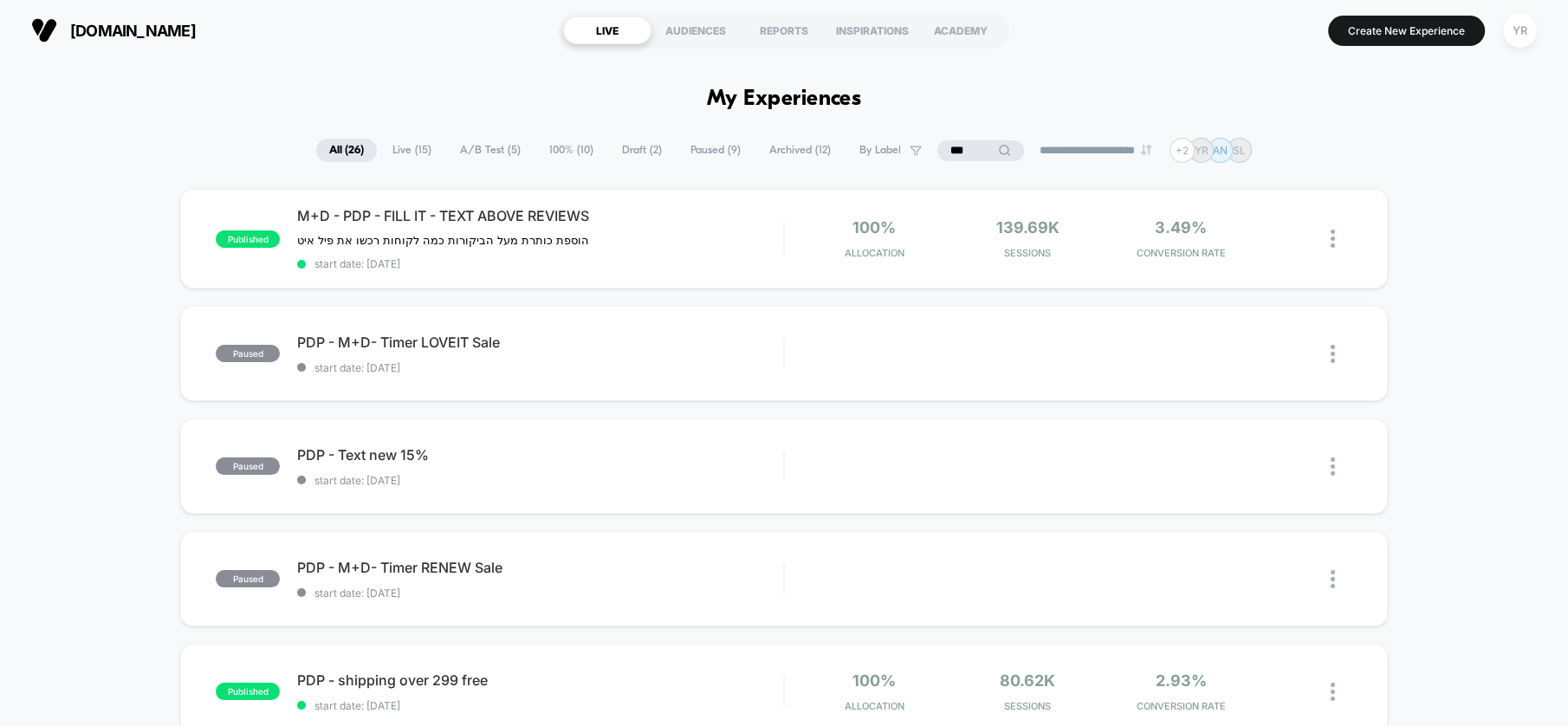
click at [487, 142] on span "A/B Test ( 5 )" at bounding box center [490, 150] width 87 height 23
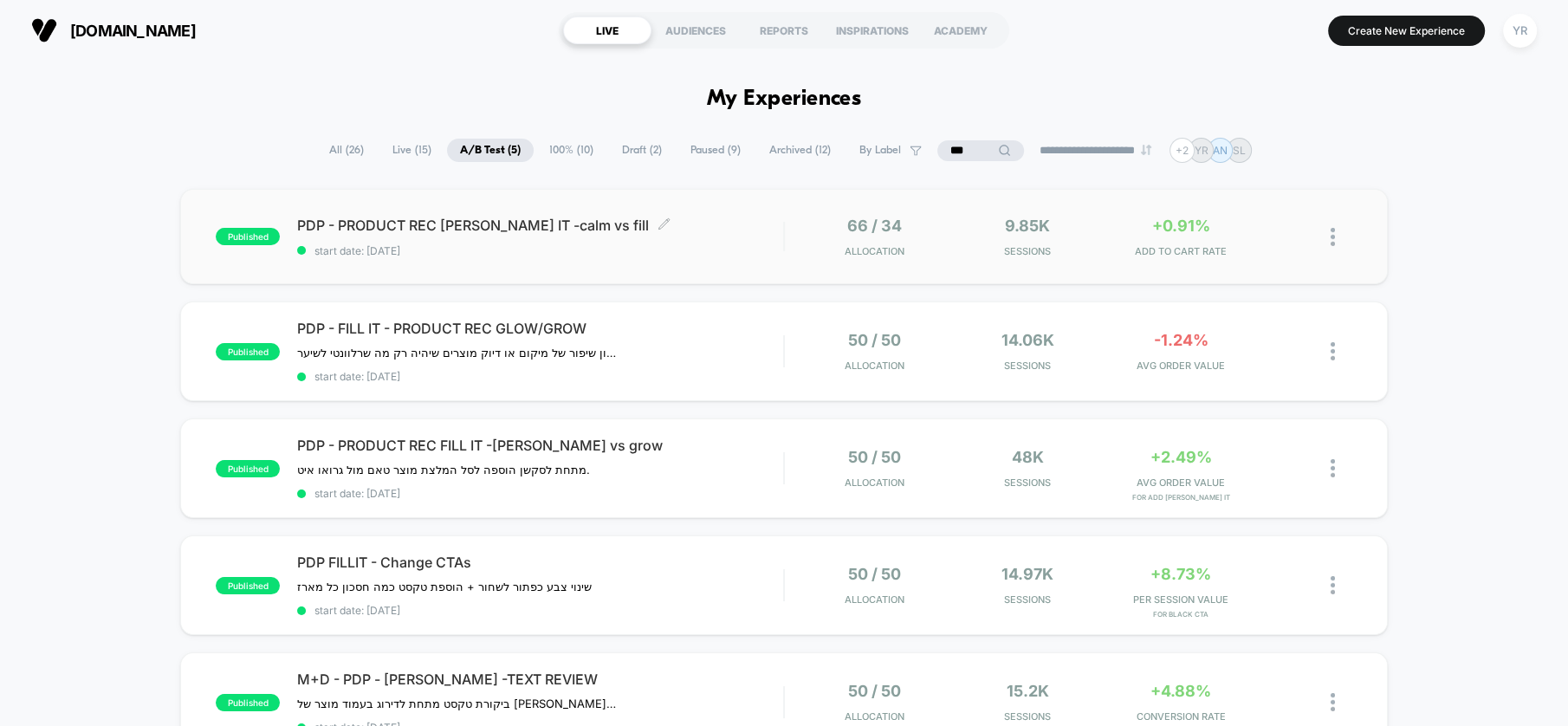
click at [707, 219] on span "PDP - PRODUCT REC TUMM IT -calm vs fill Click to edit experience details" at bounding box center [540, 226] width 487 height 18
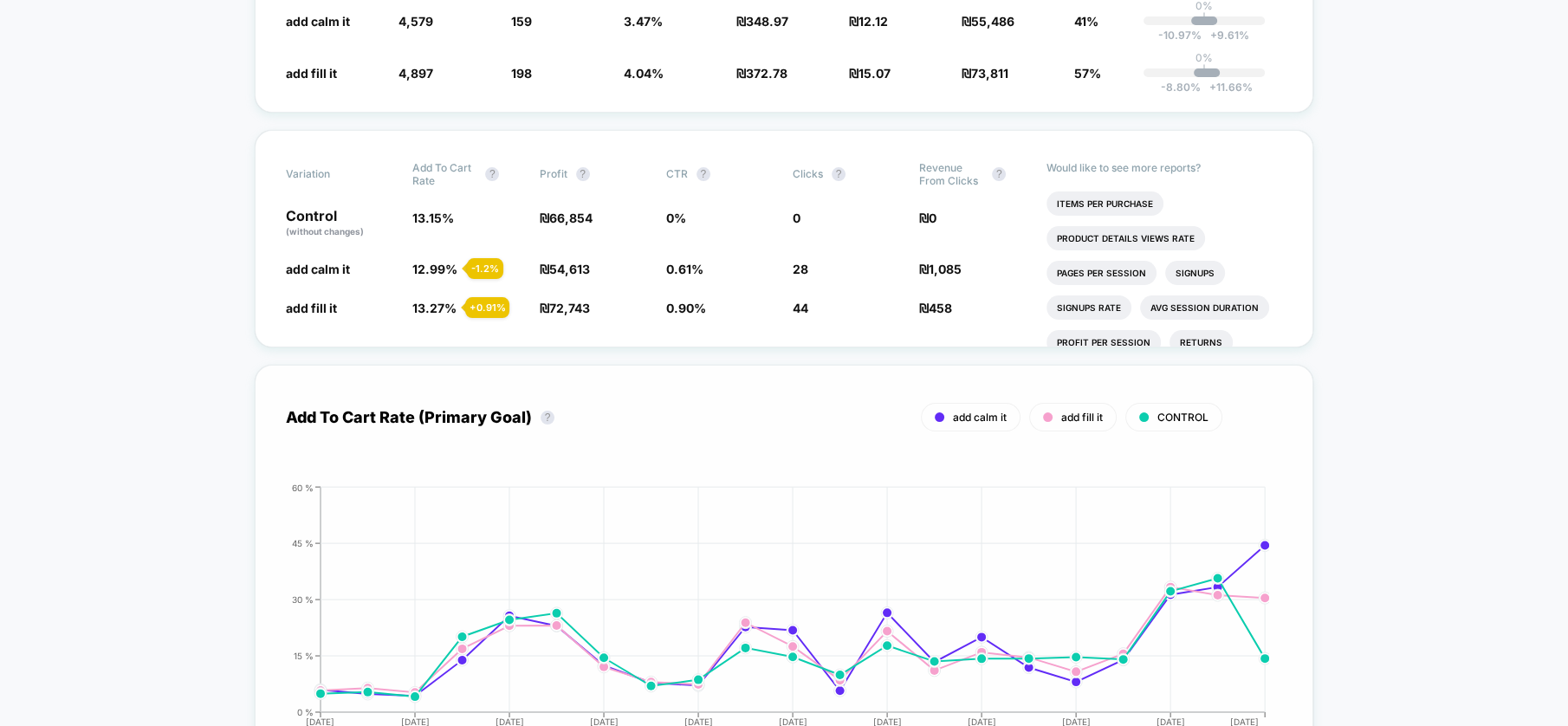
scroll to position [962, 0]
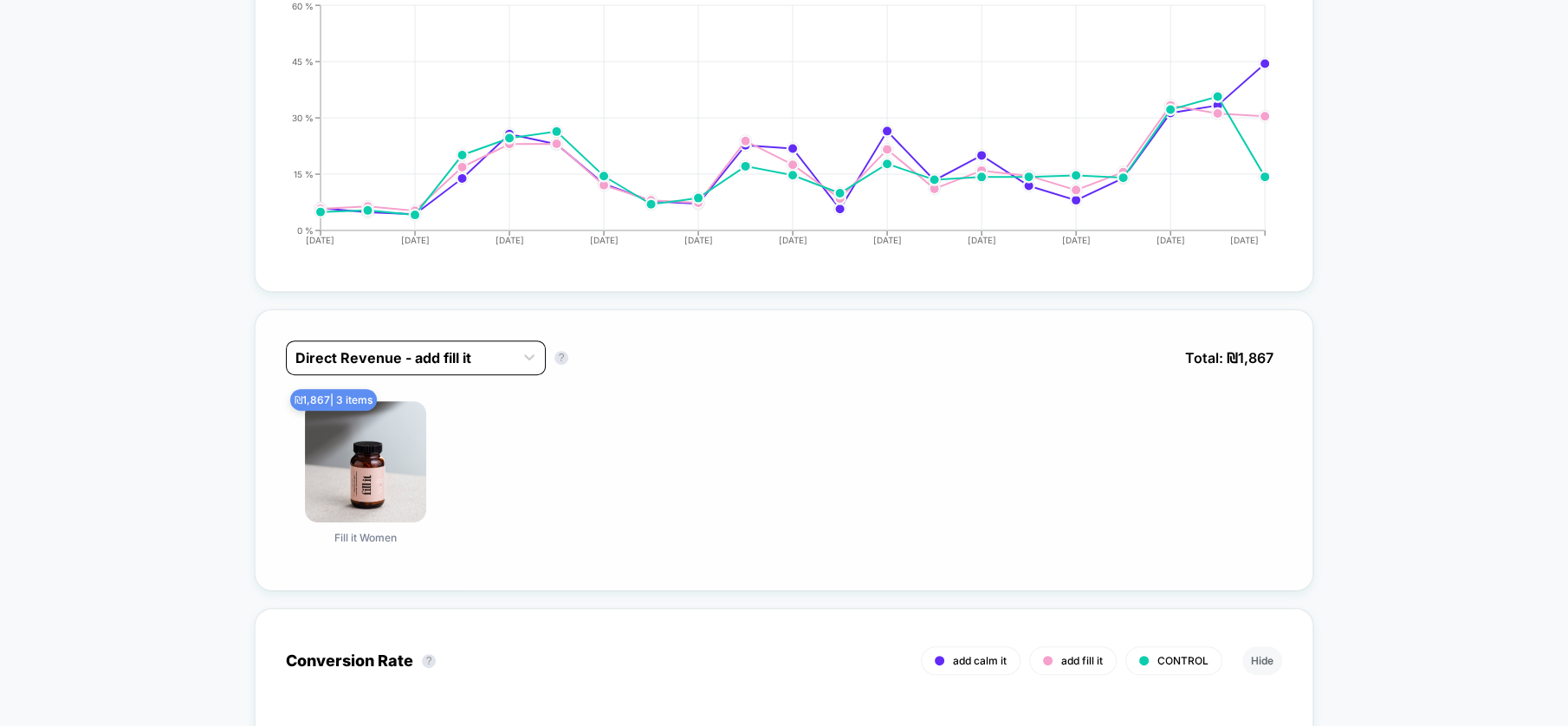
click at [441, 348] on div at bounding box center [400, 358] width 210 height 21
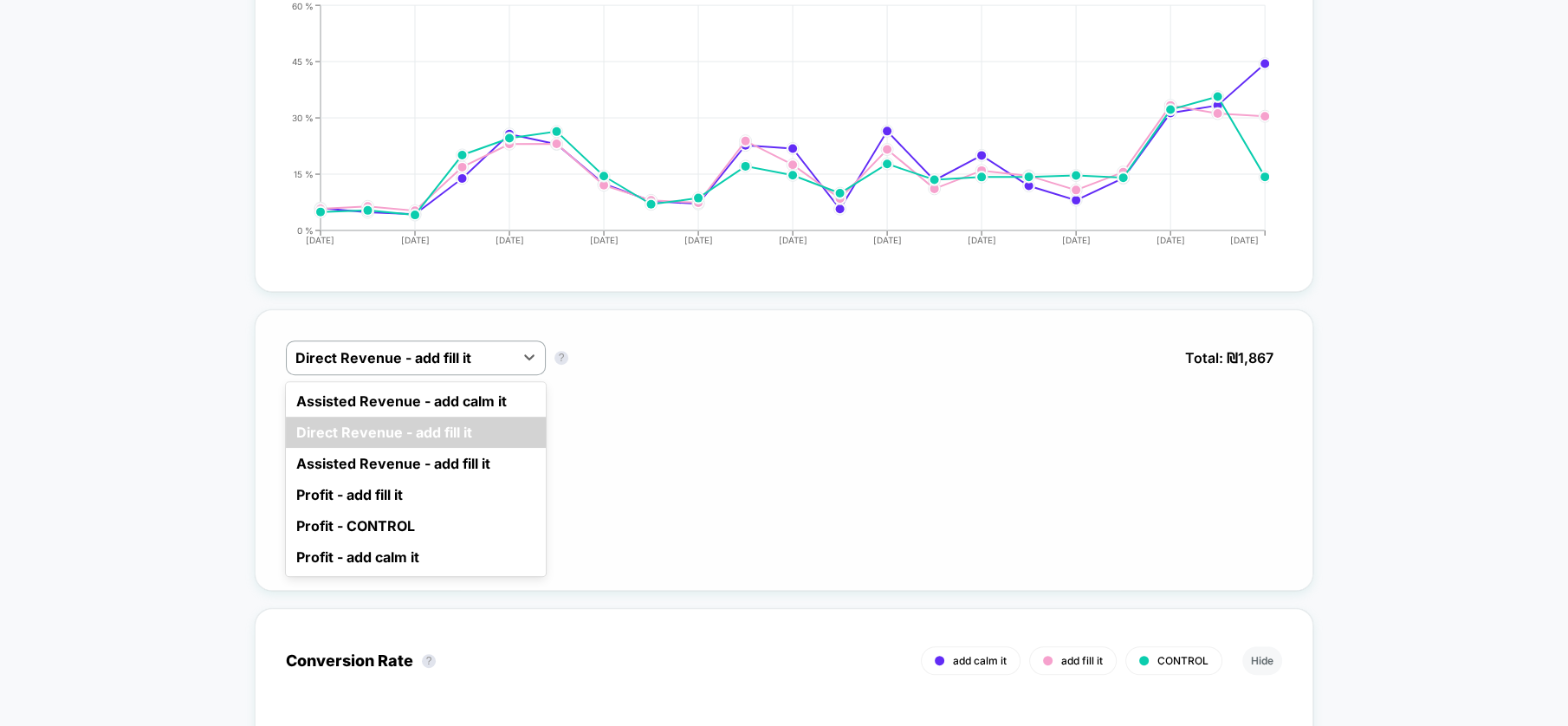
click at [620, 485] on div "₪ 1,867 | 3 items Fill it Women" at bounding box center [784, 481] width 996 height 158
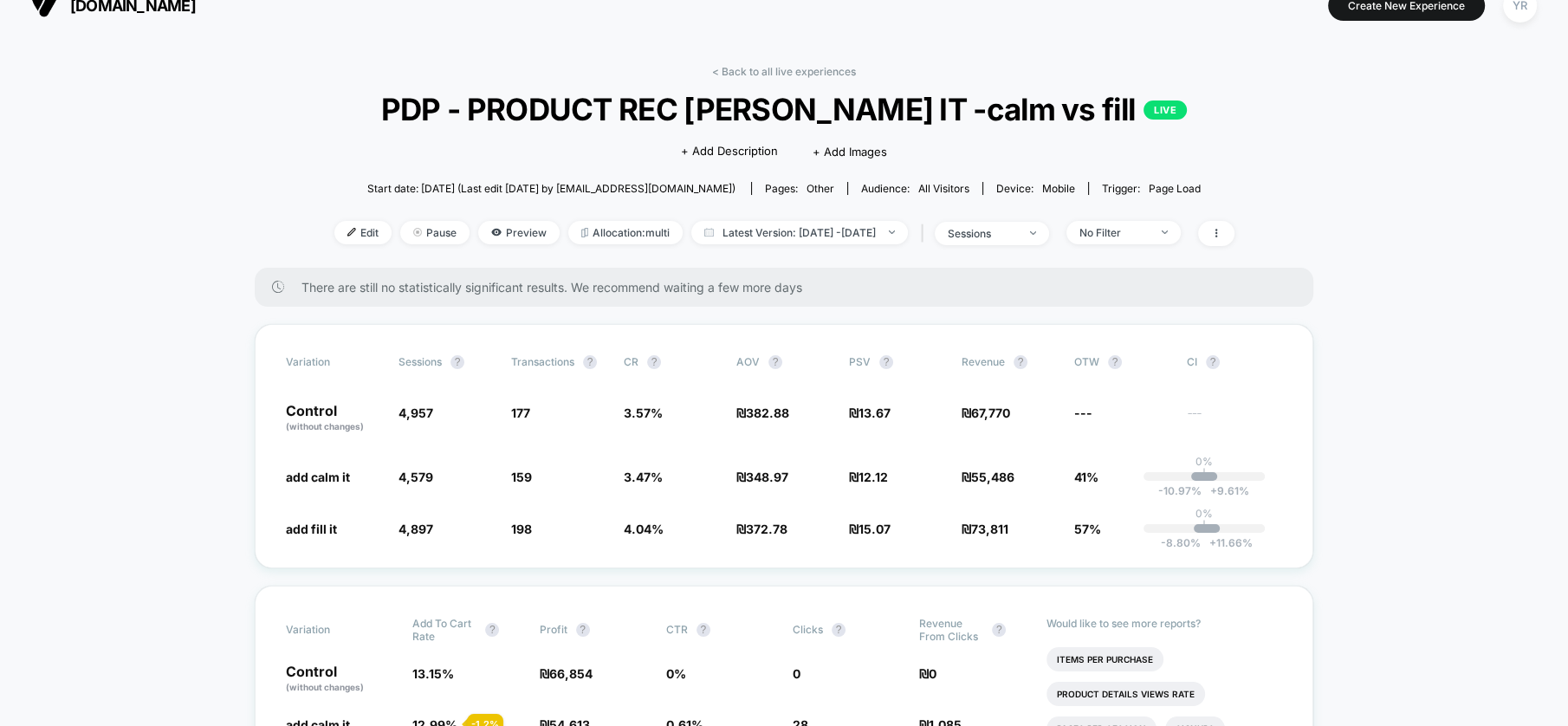
scroll to position [0, 0]
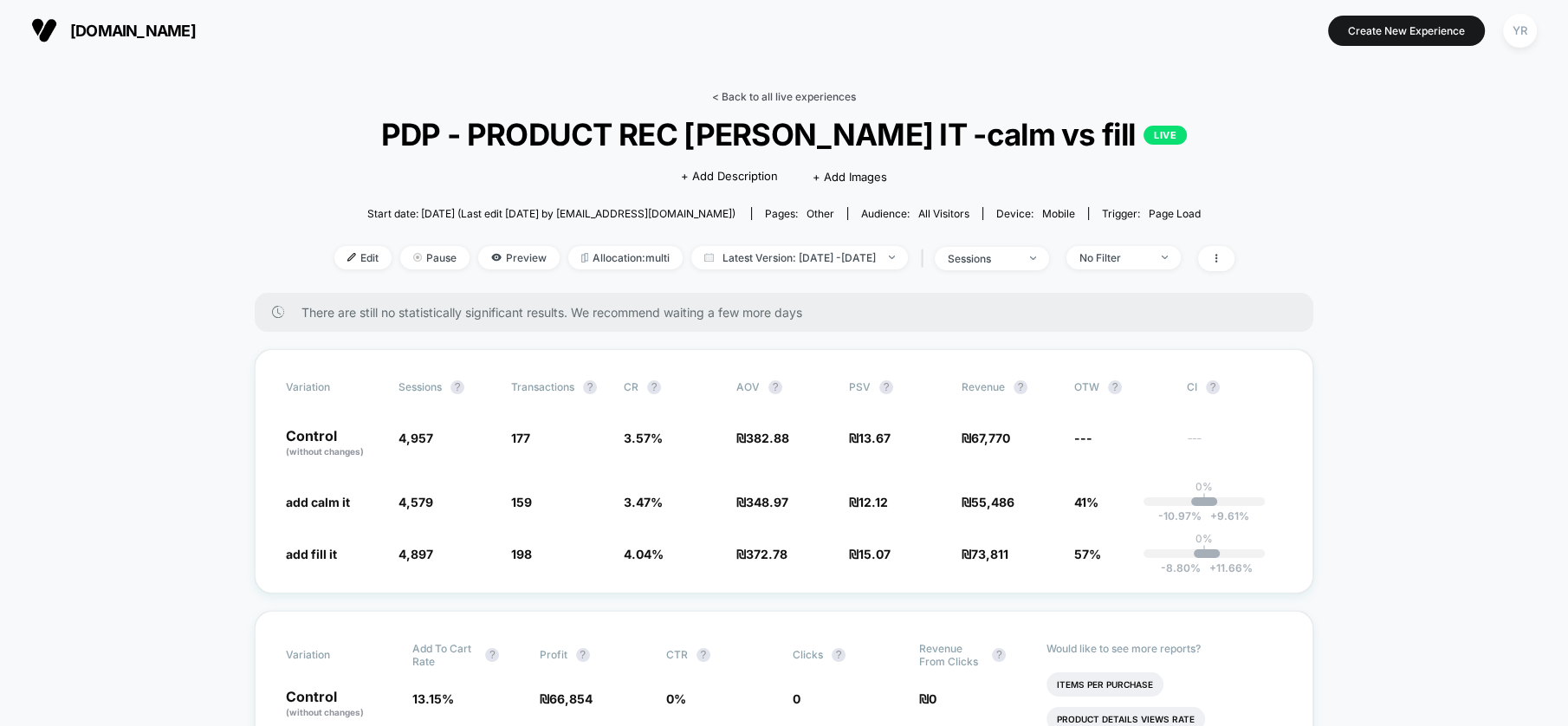
click at [741, 98] on link "< Back to all live experiences" at bounding box center [784, 96] width 144 height 13
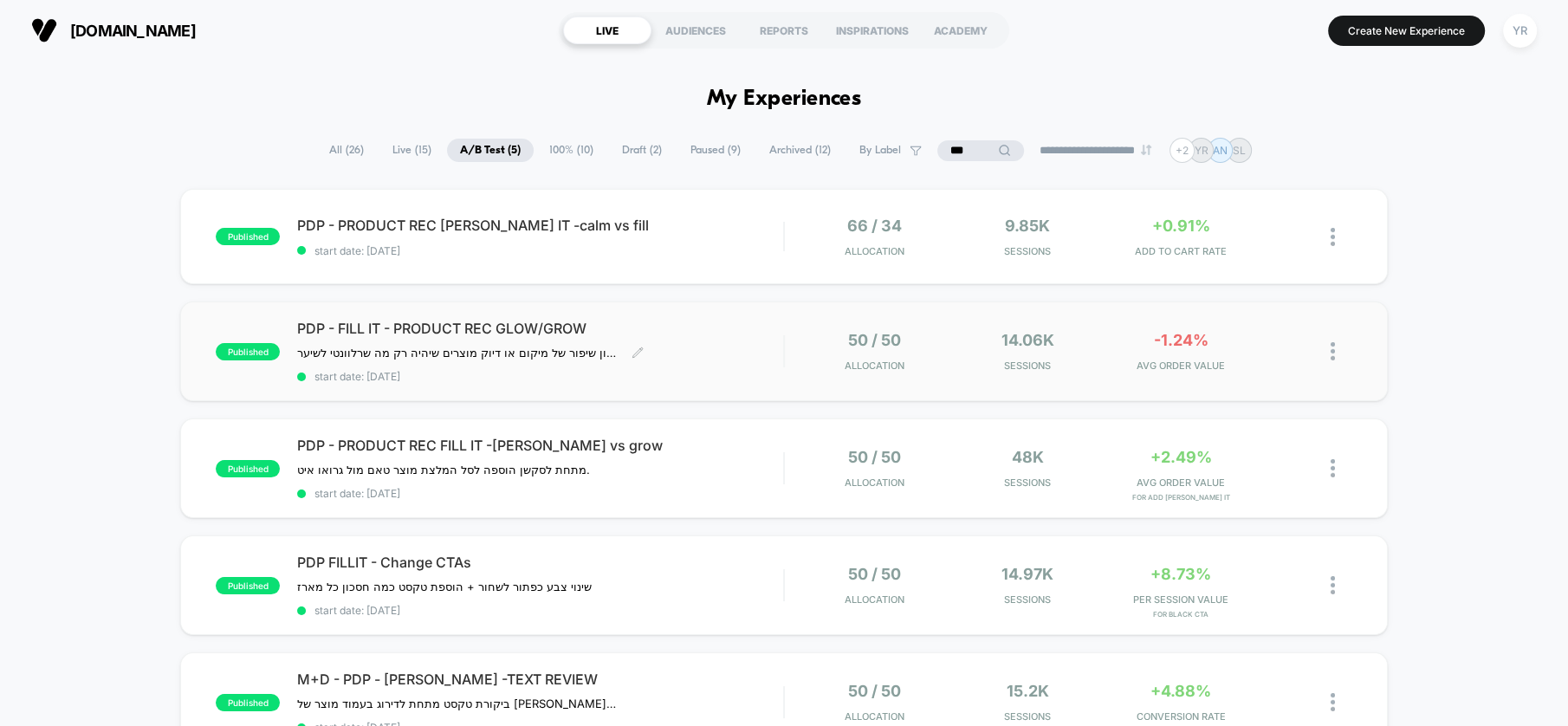
click at [714, 323] on span "PDP - FILL IT - PRODUCT REC GLOW/GROW" at bounding box center [540, 328] width 487 height 18
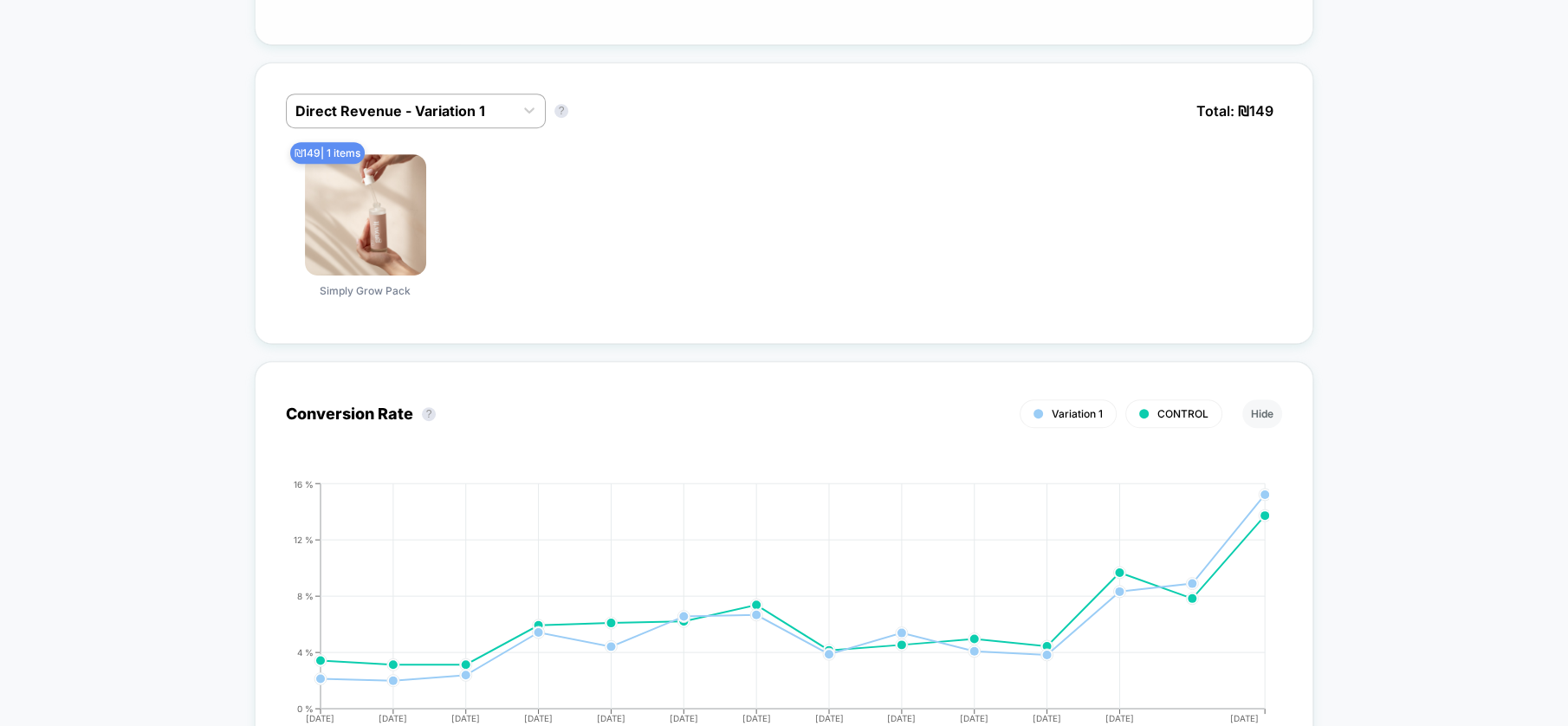
scroll to position [1155, 0]
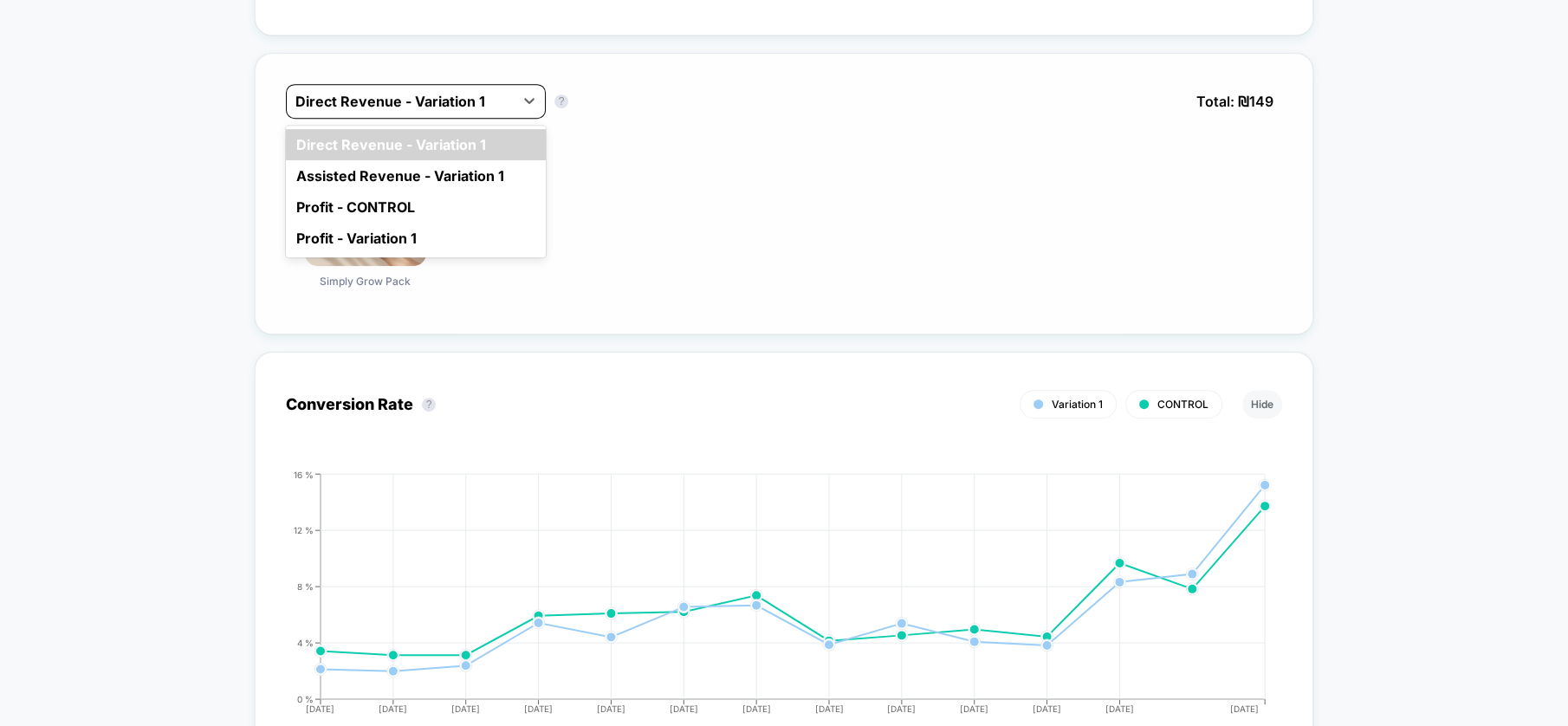
click at [392, 104] on div at bounding box center [400, 101] width 210 height 21
click at [726, 202] on div "₪ 149 | 1 items Simply Grow Pack" at bounding box center [784, 224] width 996 height 158
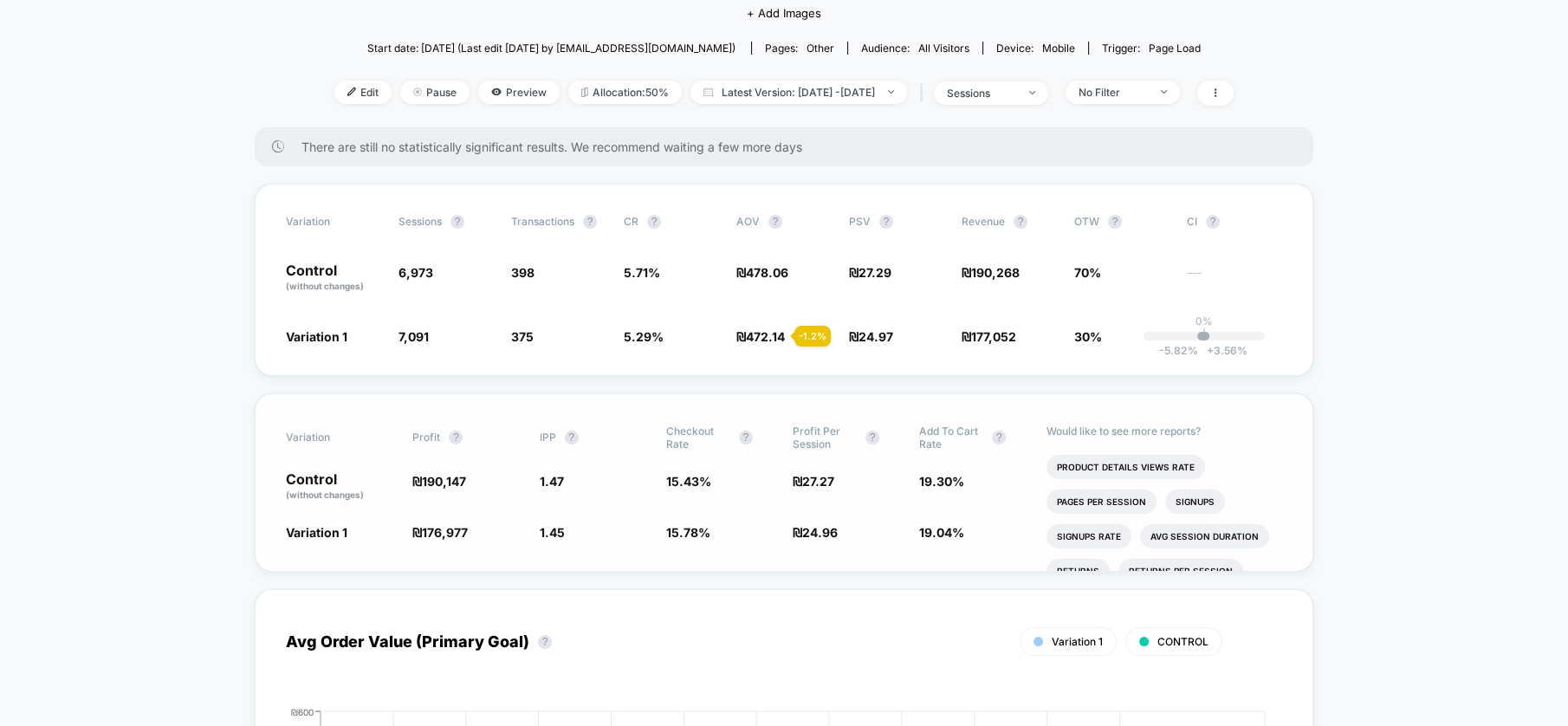
scroll to position [0, 0]
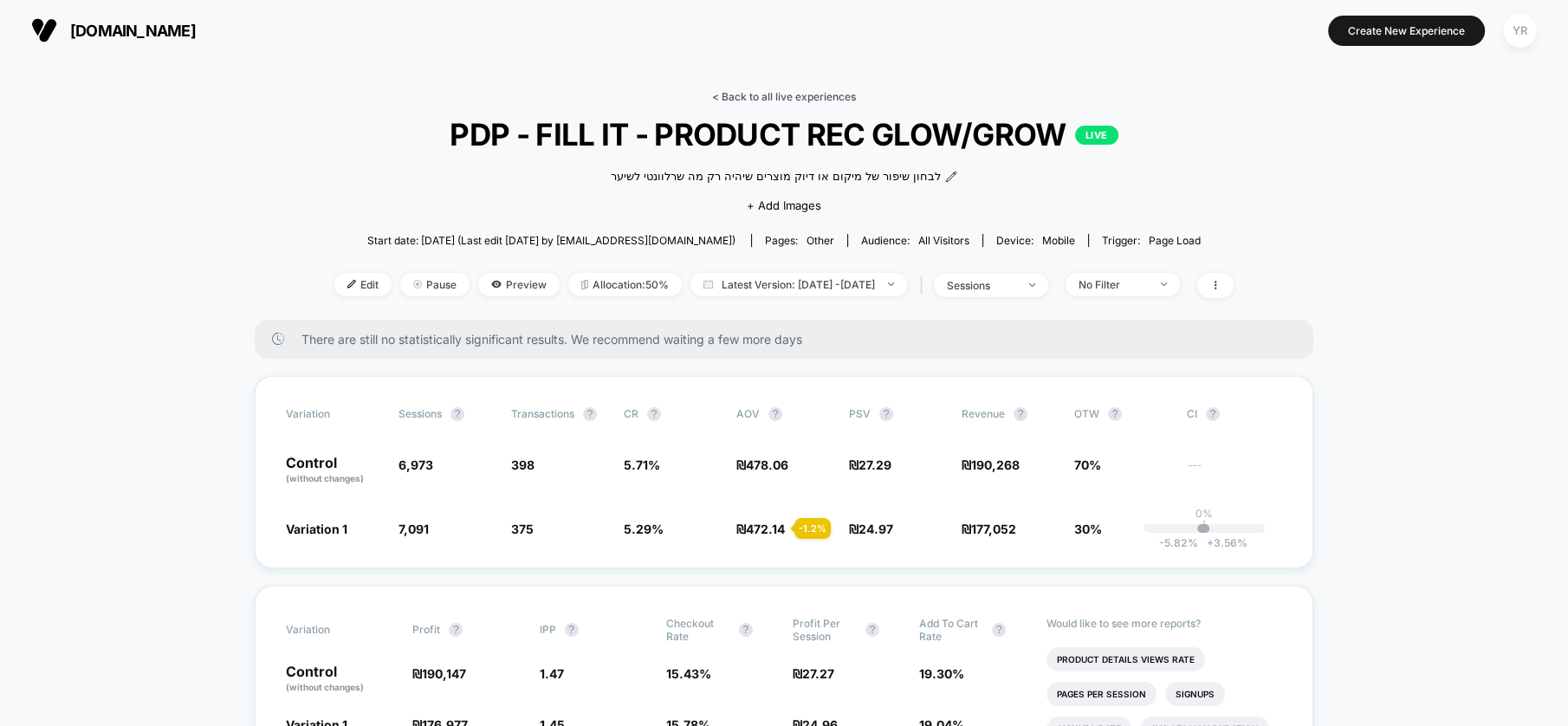
click at [794, 93] on link "< Back to all live experiences" at bounding box center [784, 96] width 144 height 13
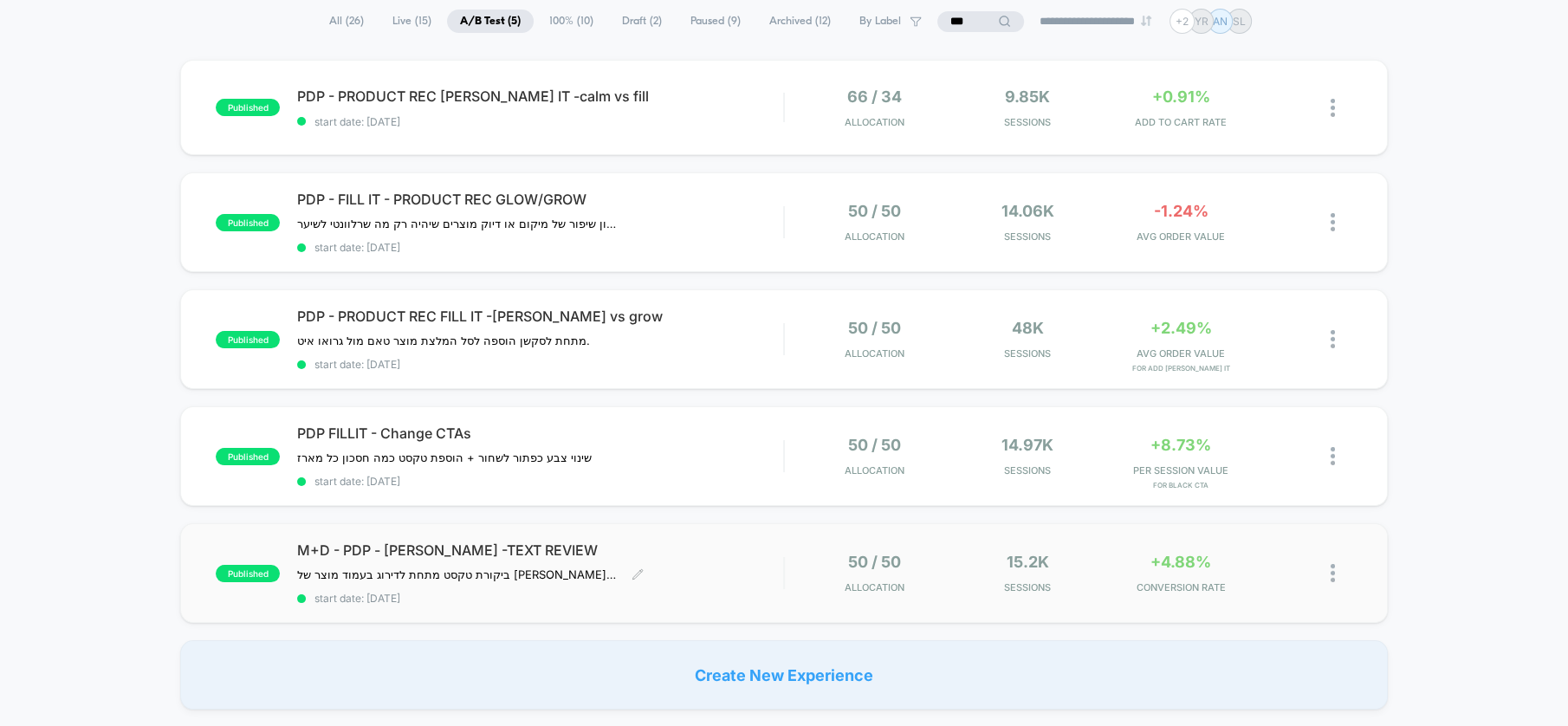
scroll to position [96, 0]
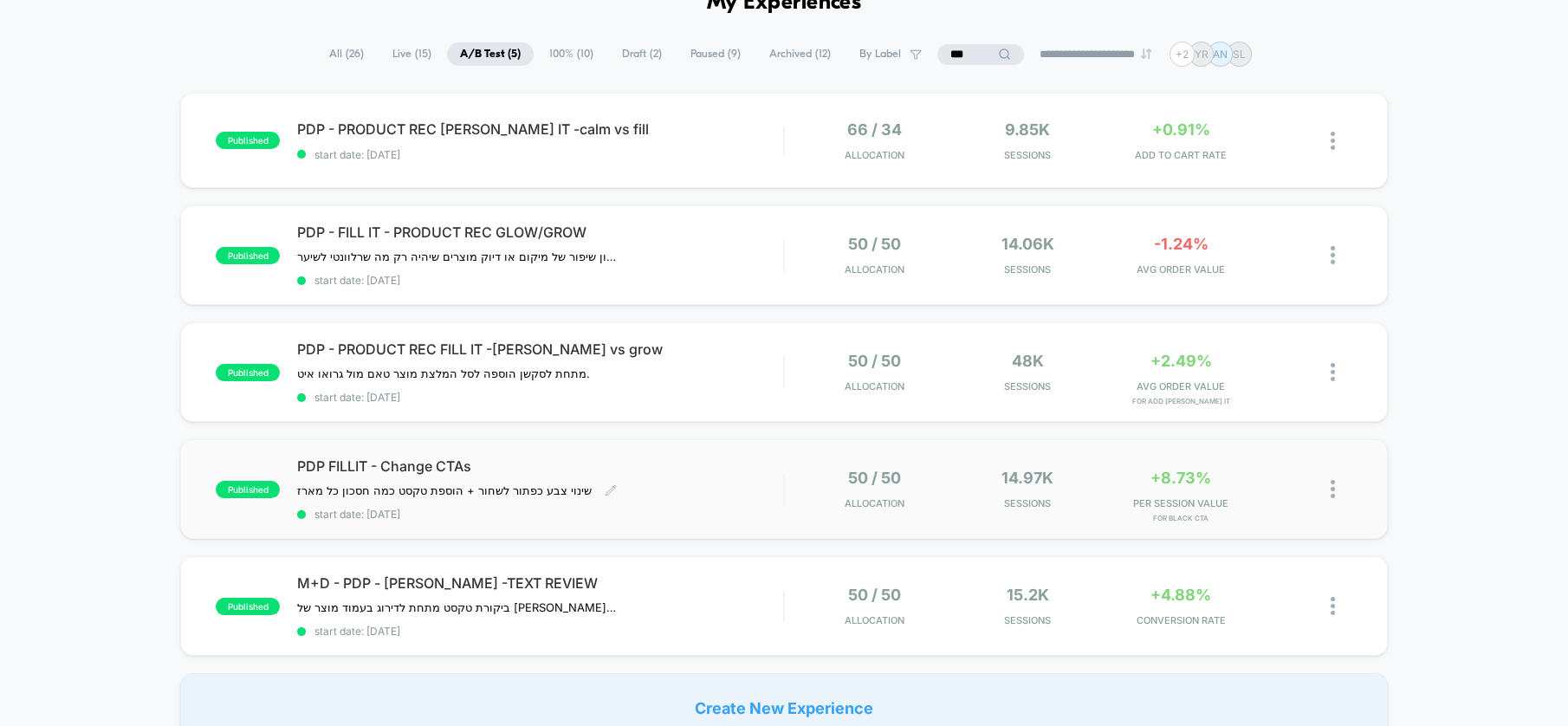
click at [732, 513] on span "start date: 7/28/2025" at bounding box center [540, 514] width 487 height 13
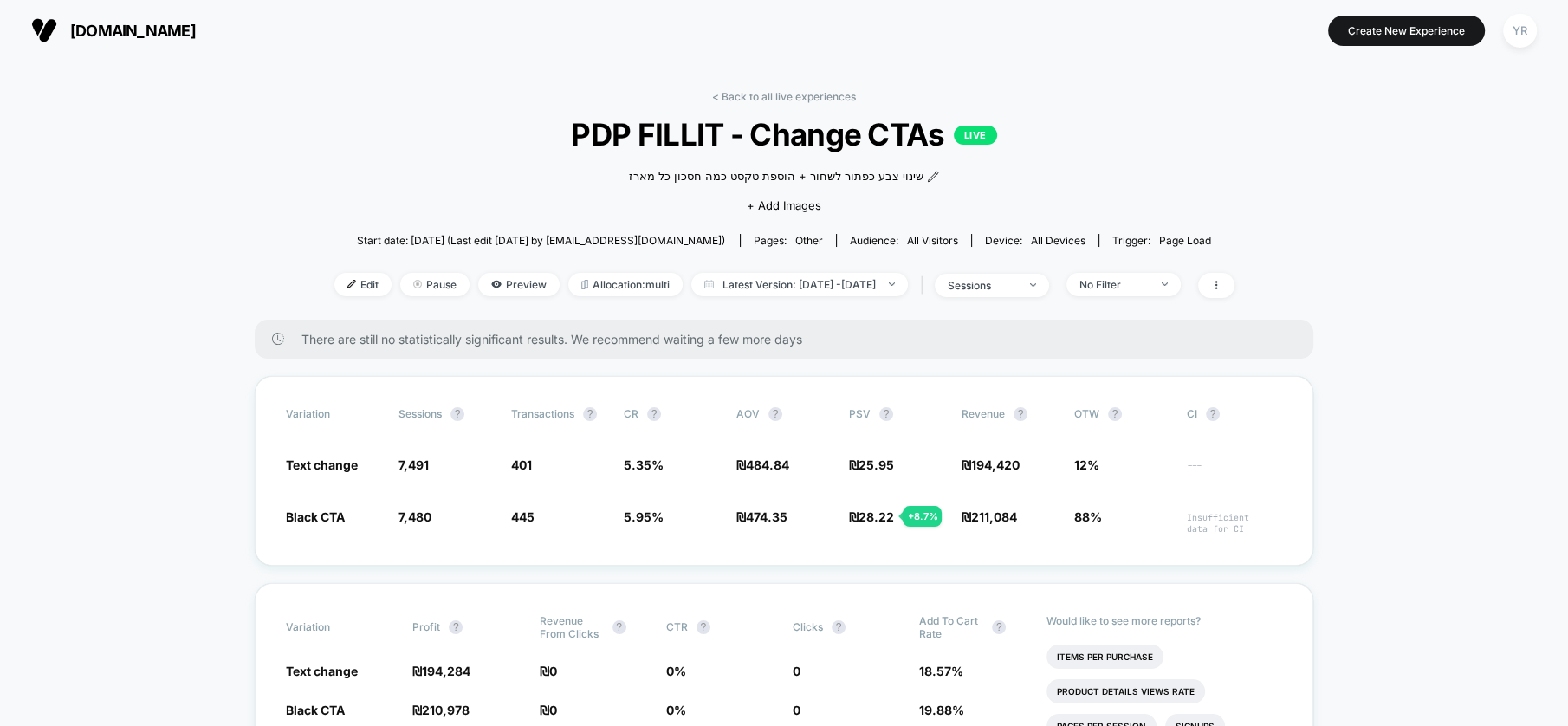
click at [745, 108] on div "< Back to all live experiences PDP FILLIT - Change CTAs LIVE שינוי צבע כפתור לש…" at bounding box center [784, 204] width 901 height 230
click at [744, 101] on link "< Back to all live experiences" at bounding box center [784, 96] width 144 height 13
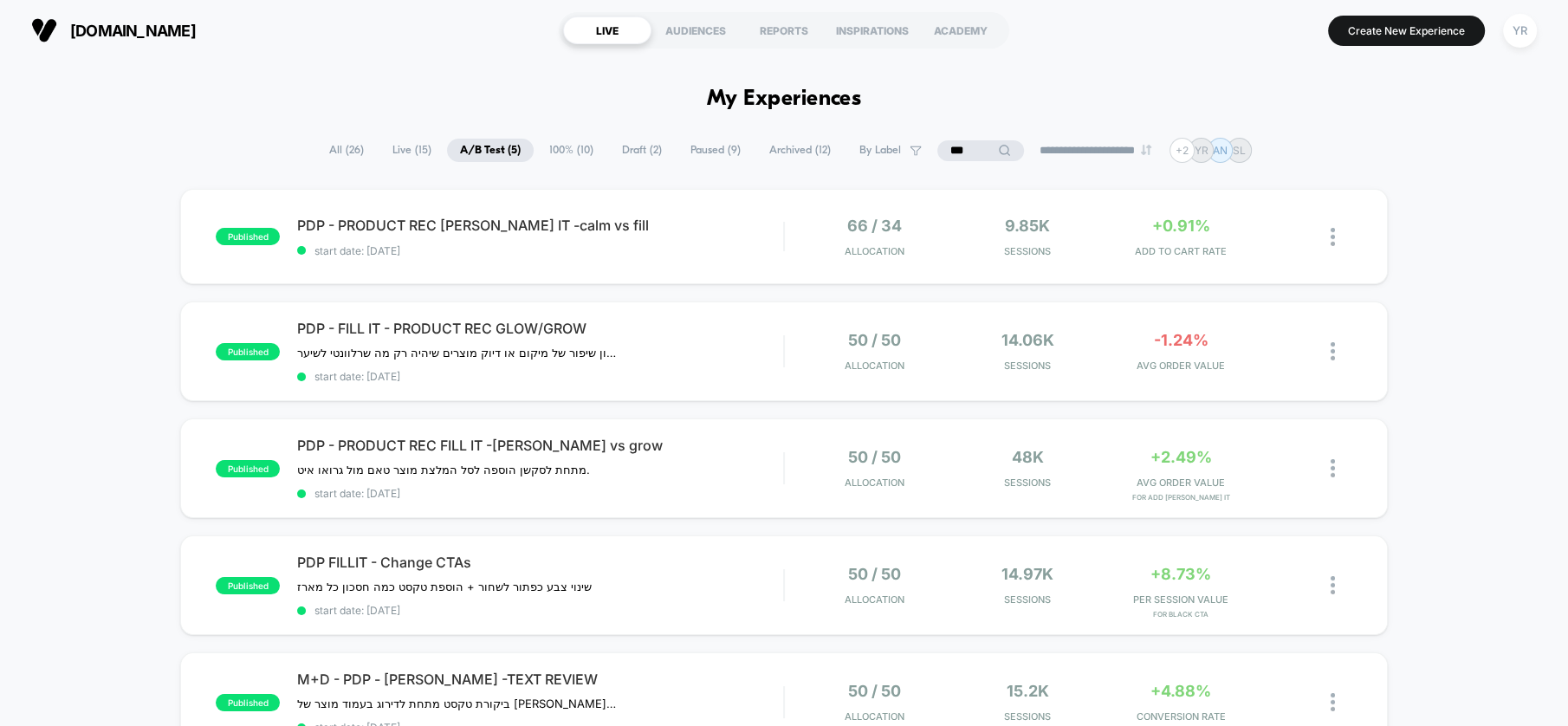
click at [699, 149] on span "Paused ( 9 )" at bounding box center [716, 150] width 76 height 23
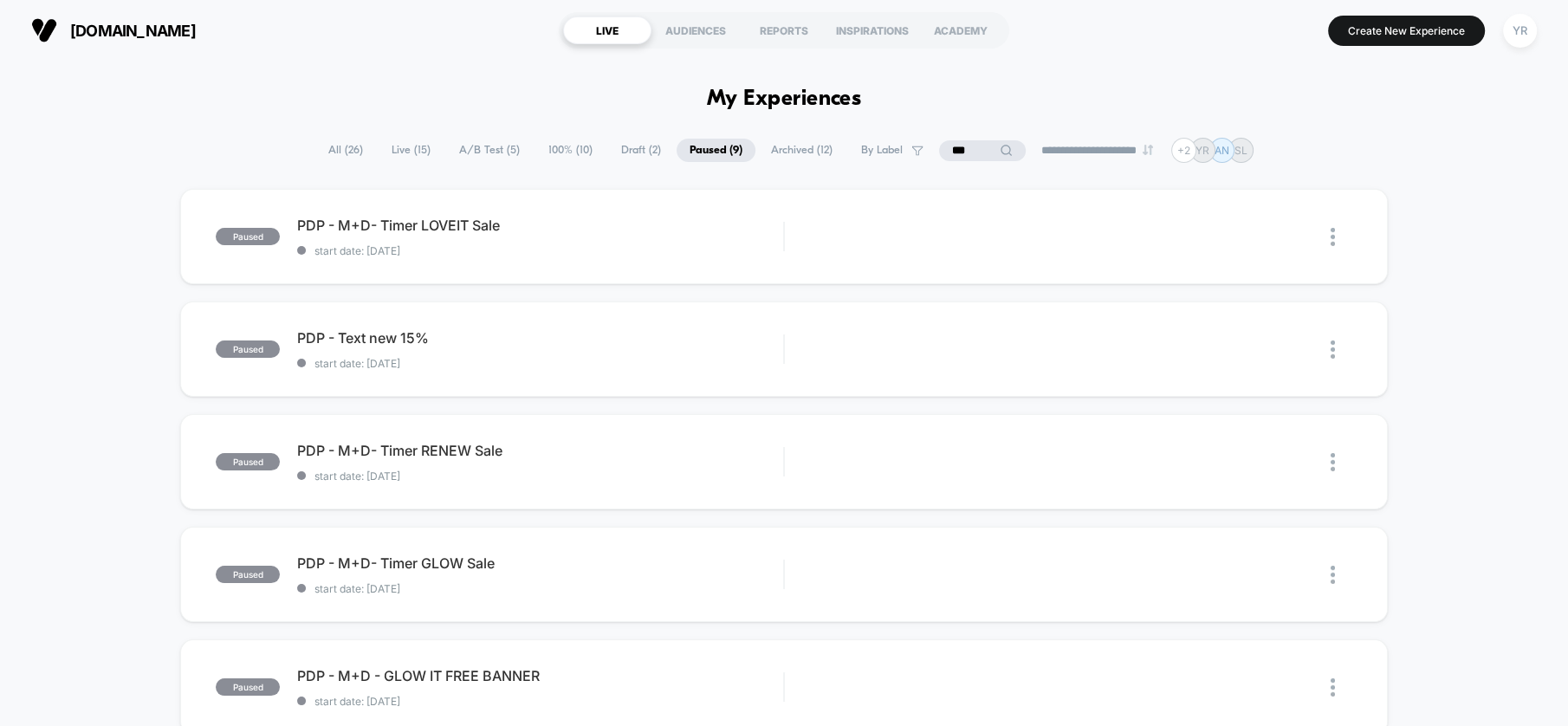
click at [495, 138] on div "**********" at bounding box center [784, 150] width 939 height 25
click at [489, 149] on span "A/B Test ( 5 )" at bounding box center [489, 150] width 87 height 23
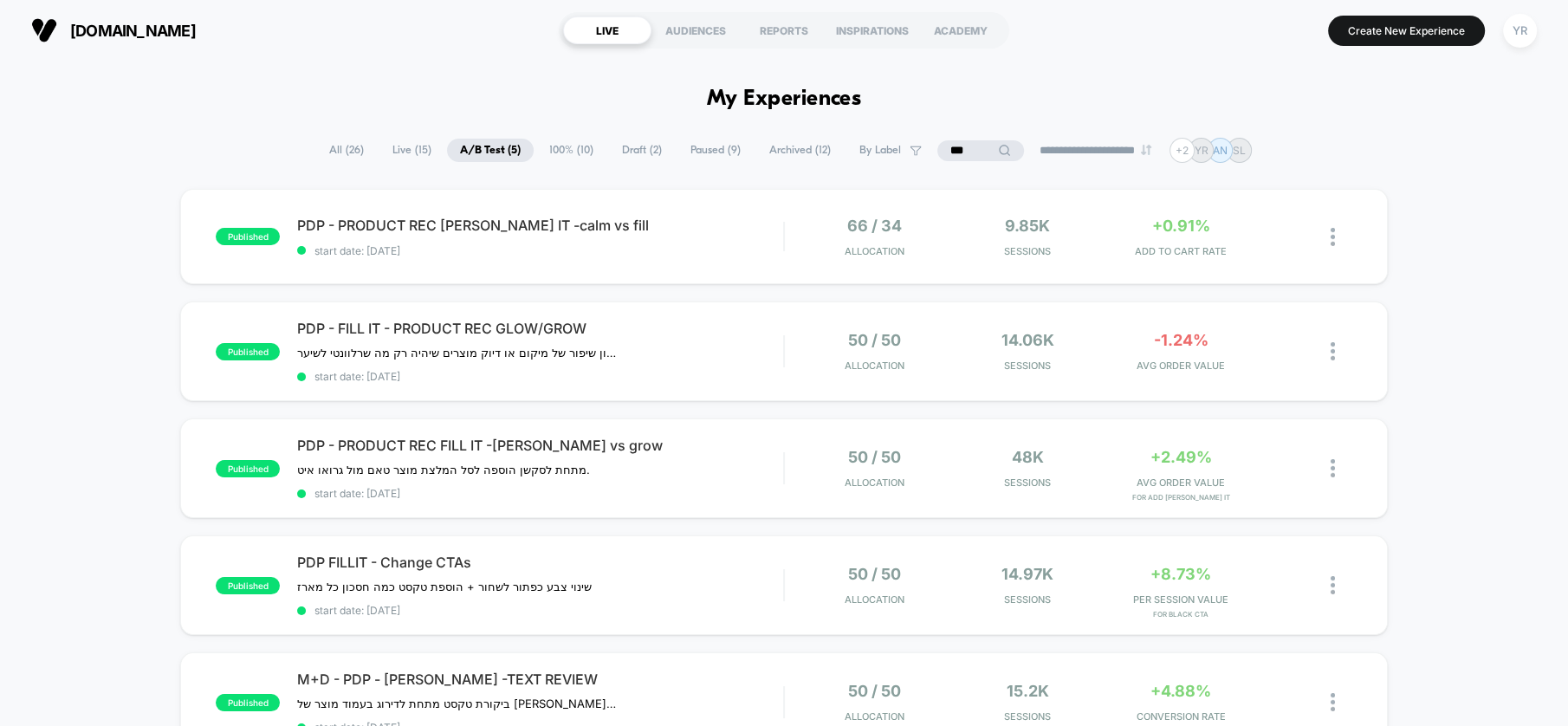
click at [701, 154] on span "Paused ( 9 )" at bounding box center [716, 150] width 76 height 23
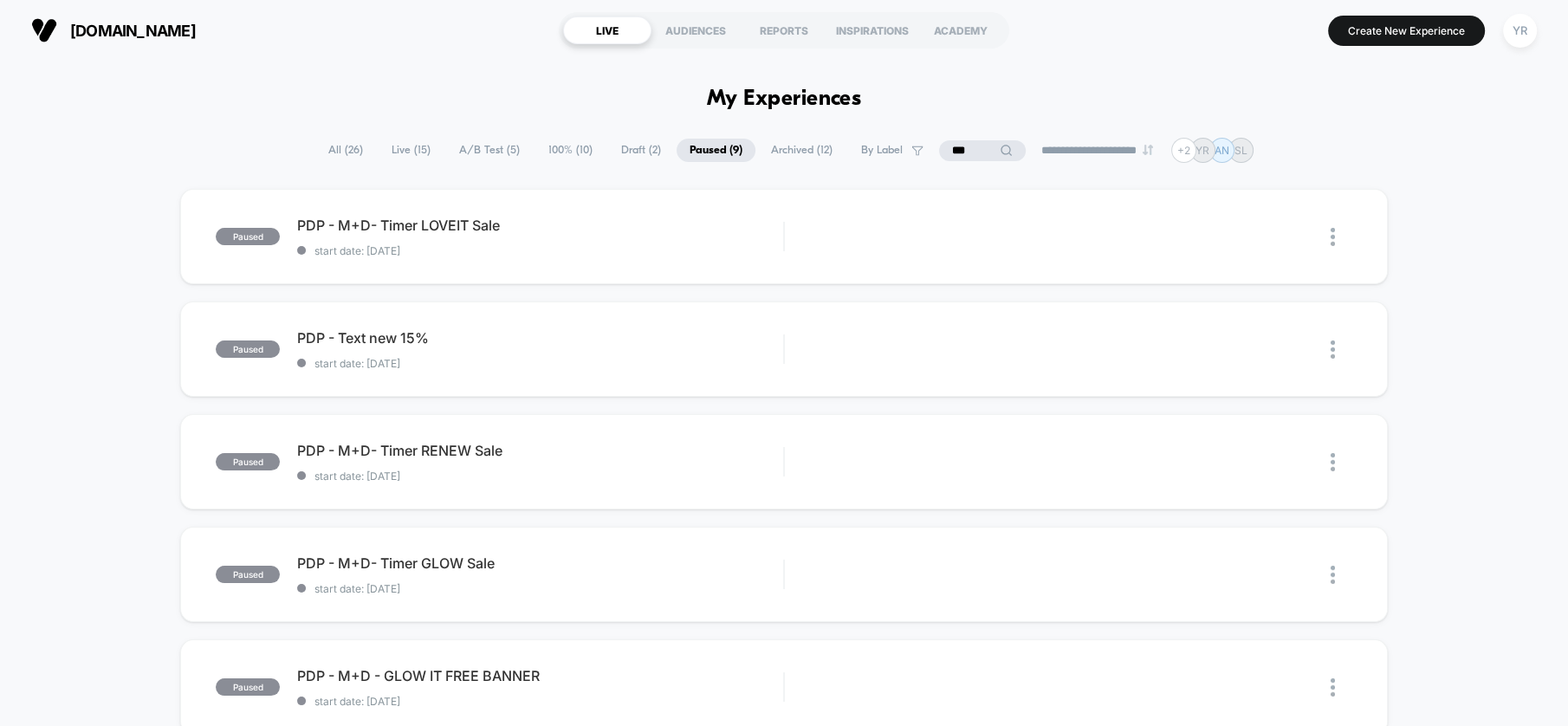
click at [955, 152] on input "***" at bounding box center [982, 150] width 87 height 21
click at [955, 152] on input "***" at bounding box center [982, 150] width 173 height 21
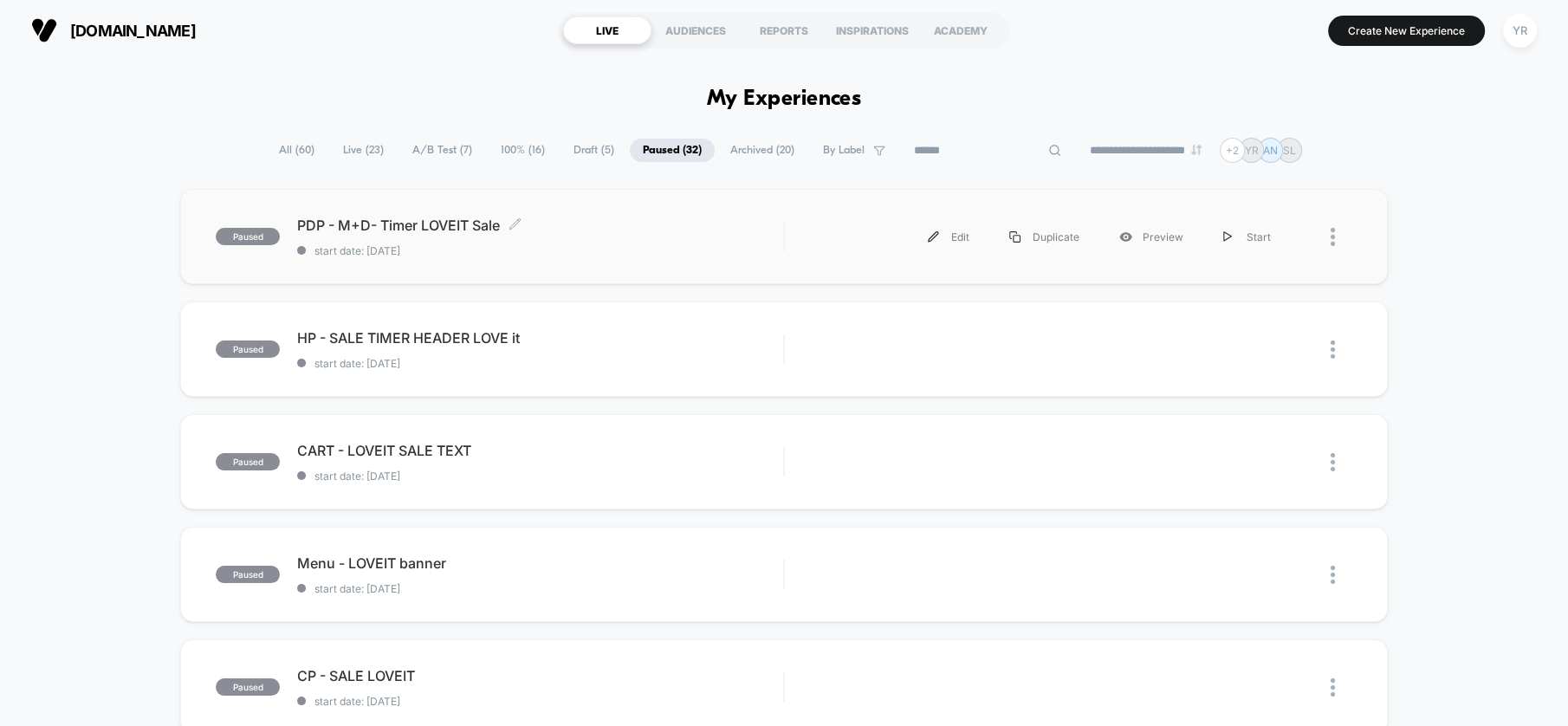
click at [693, 226] on span "PDP - M+D- Timer LOVEIT Sale Click to edit experience details" at bounding box center [540, 226] width 487 height 18
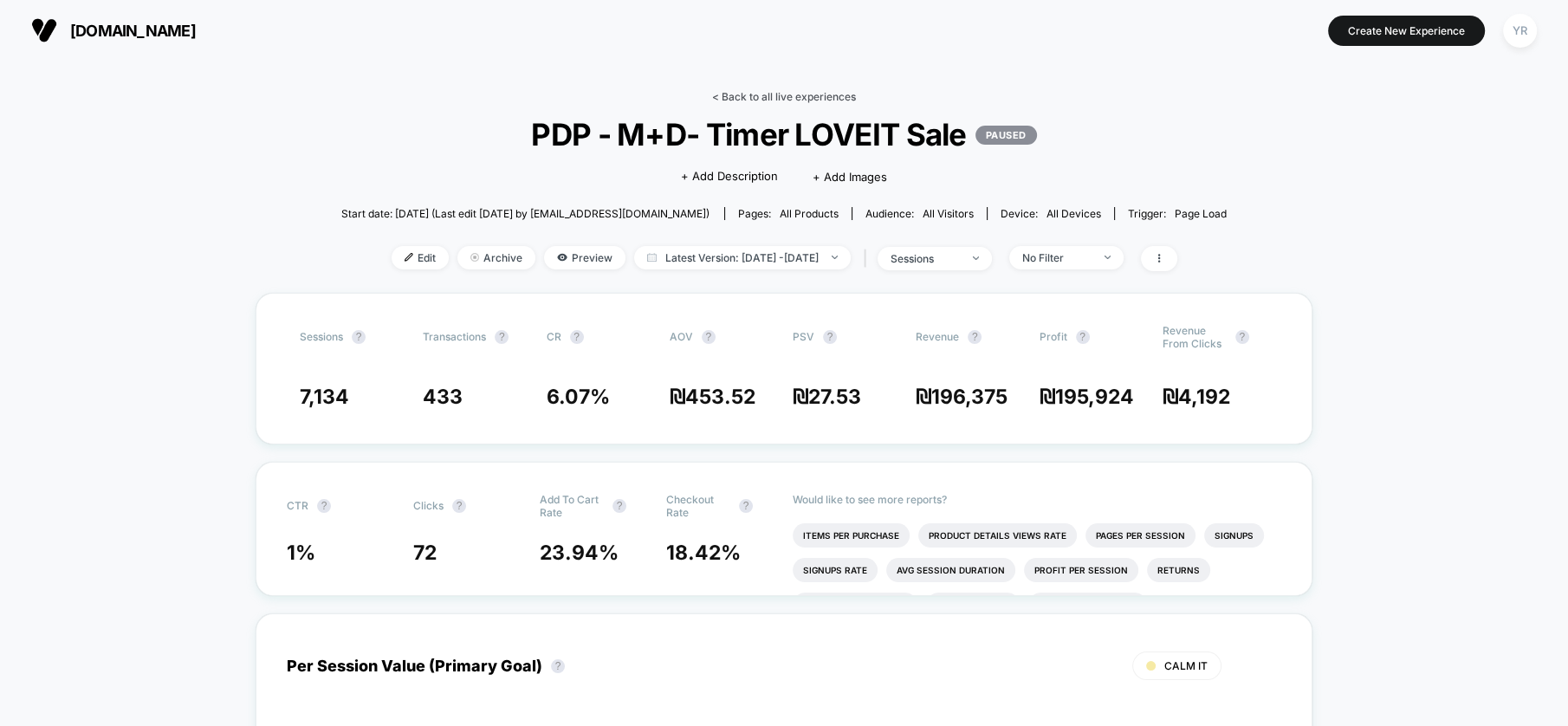
click at [740, 95] on link "< Back to all live experiences" at bounding box center [784, 96] width 144 height 13
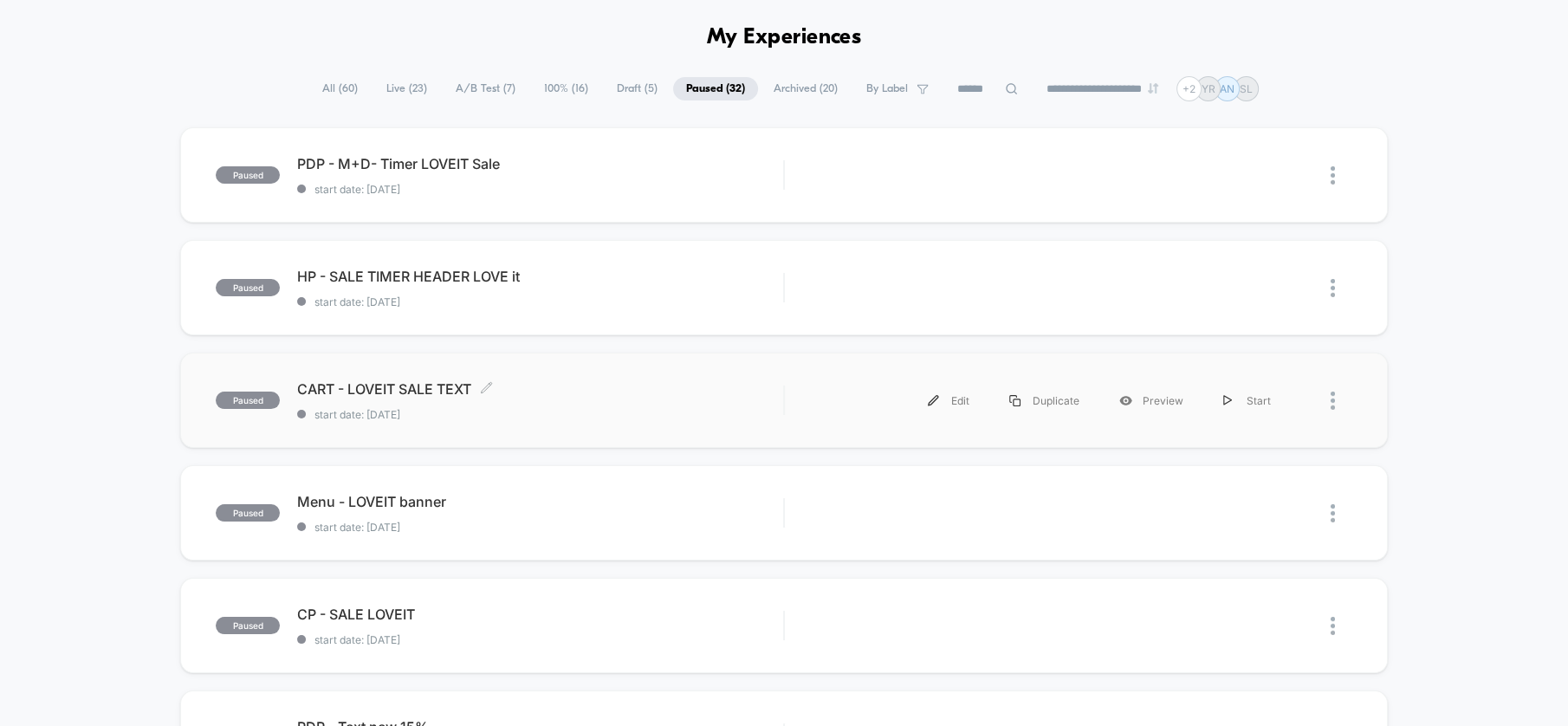
scroll to position [96, 0]
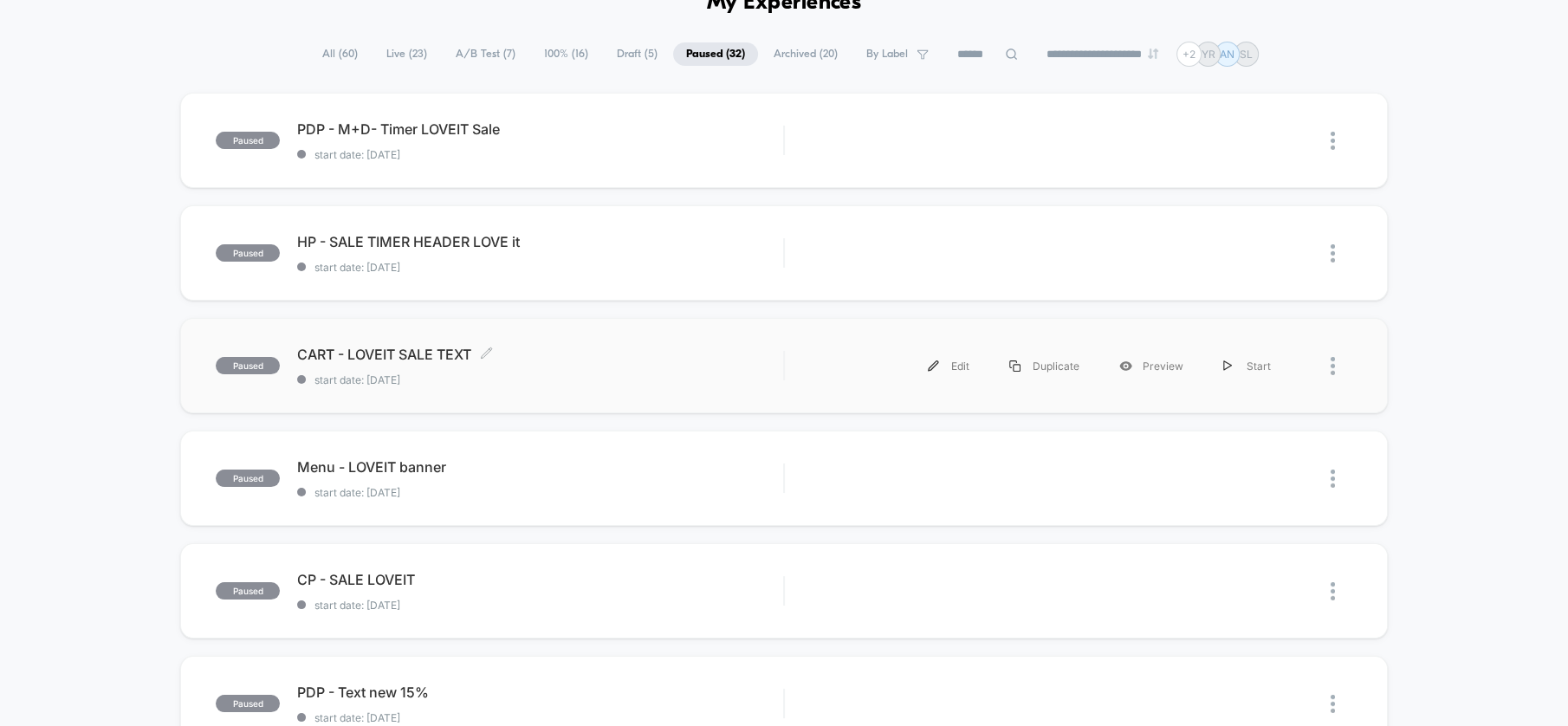
click at [651, 373] on span "start date: [DATE]" at bounding box center [540, 379] width 487 height 13
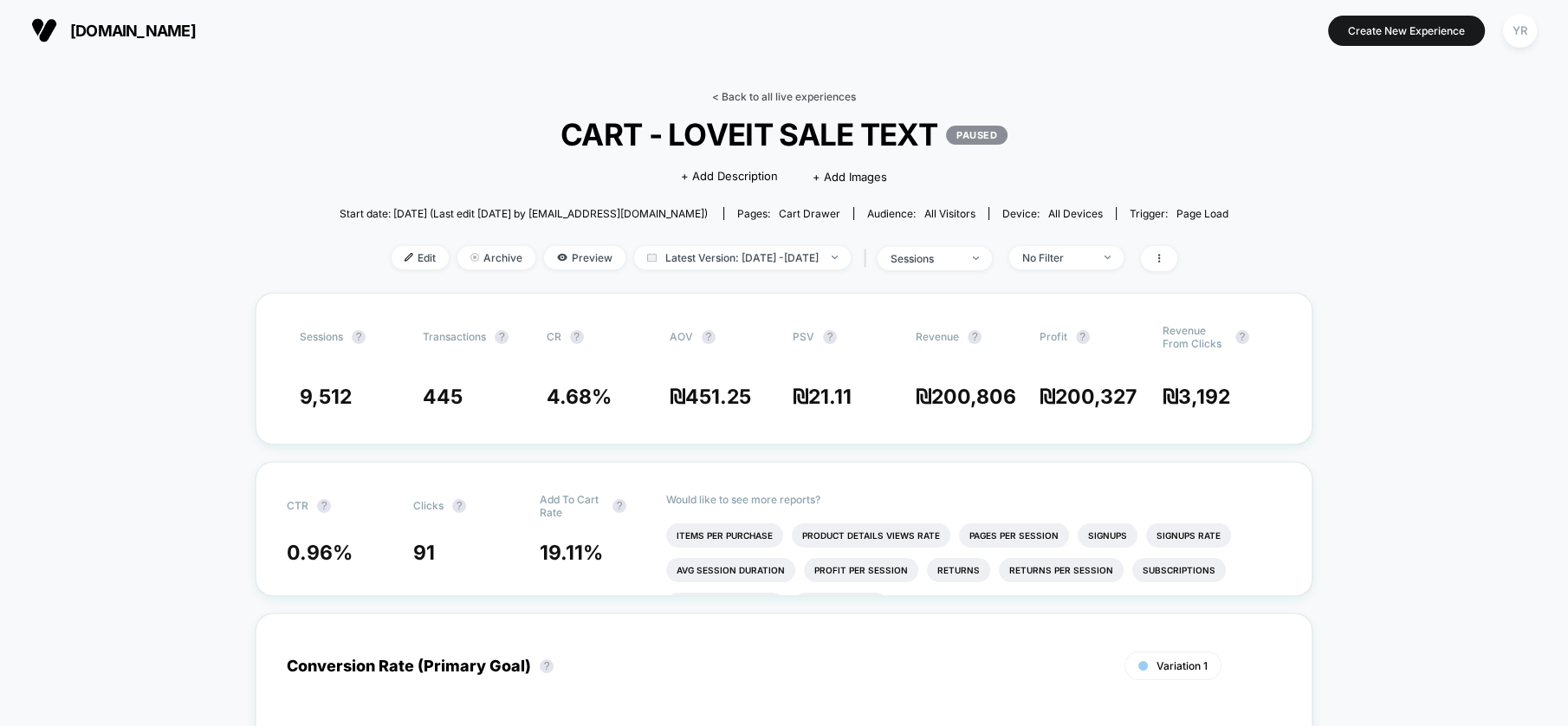
drag, startPoint x: 784, startPoint y: 80, endPoint x: 785, endPoint y: 91, distance: 11.0
click at [786, 94] on link "< Back to all live experiences" at bounding box center [784, 96] width 144 height 13
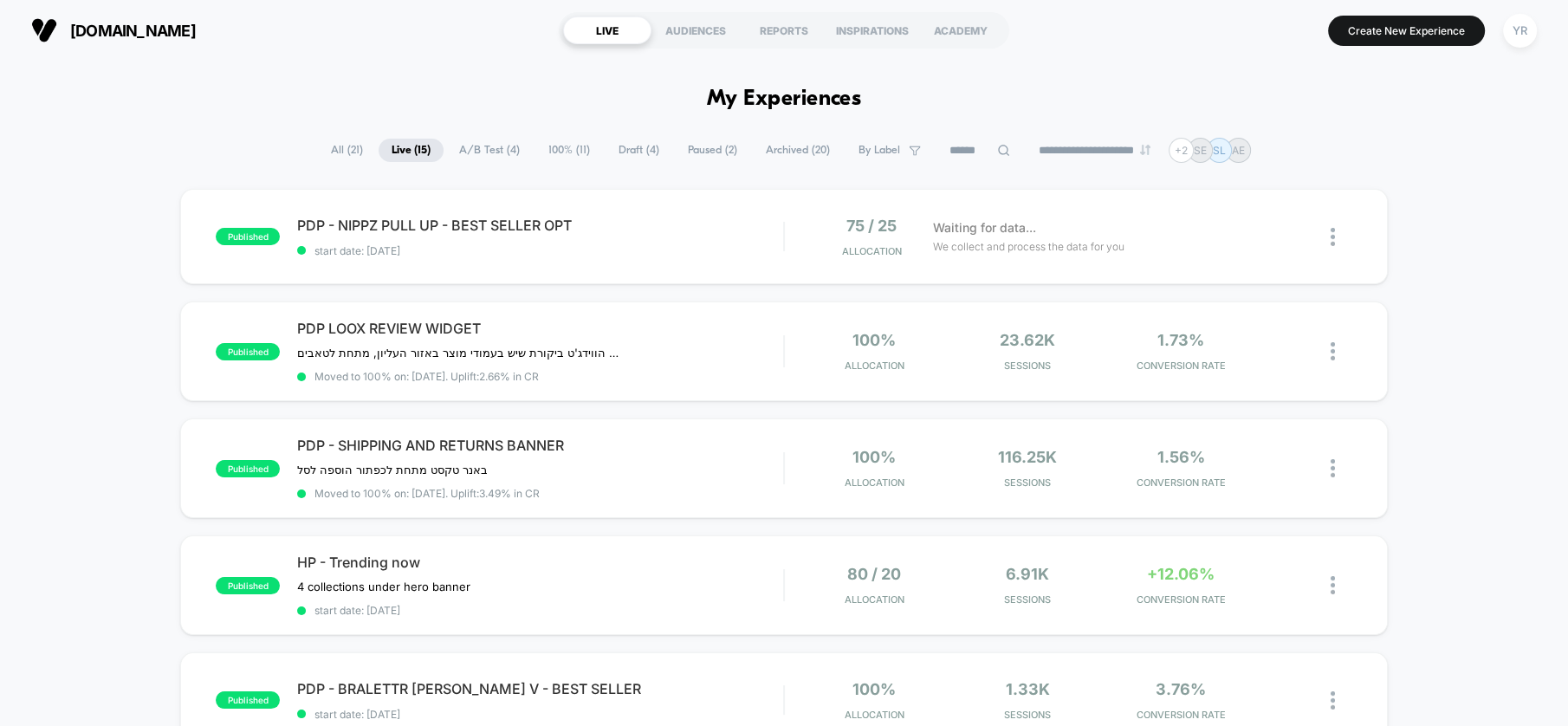
click at [773, 104] on h1 "My Experiences" at bounding box center [784, 100] width 155 height 25
drag, startPoint x: 475, startPoint y: 151, endPoint x: 505, endPoint y: 176, distance: 39.1
click at [475, 151] on span "A/B Test ( 4 )" at bounding box center [492, 150] width 87 height 23
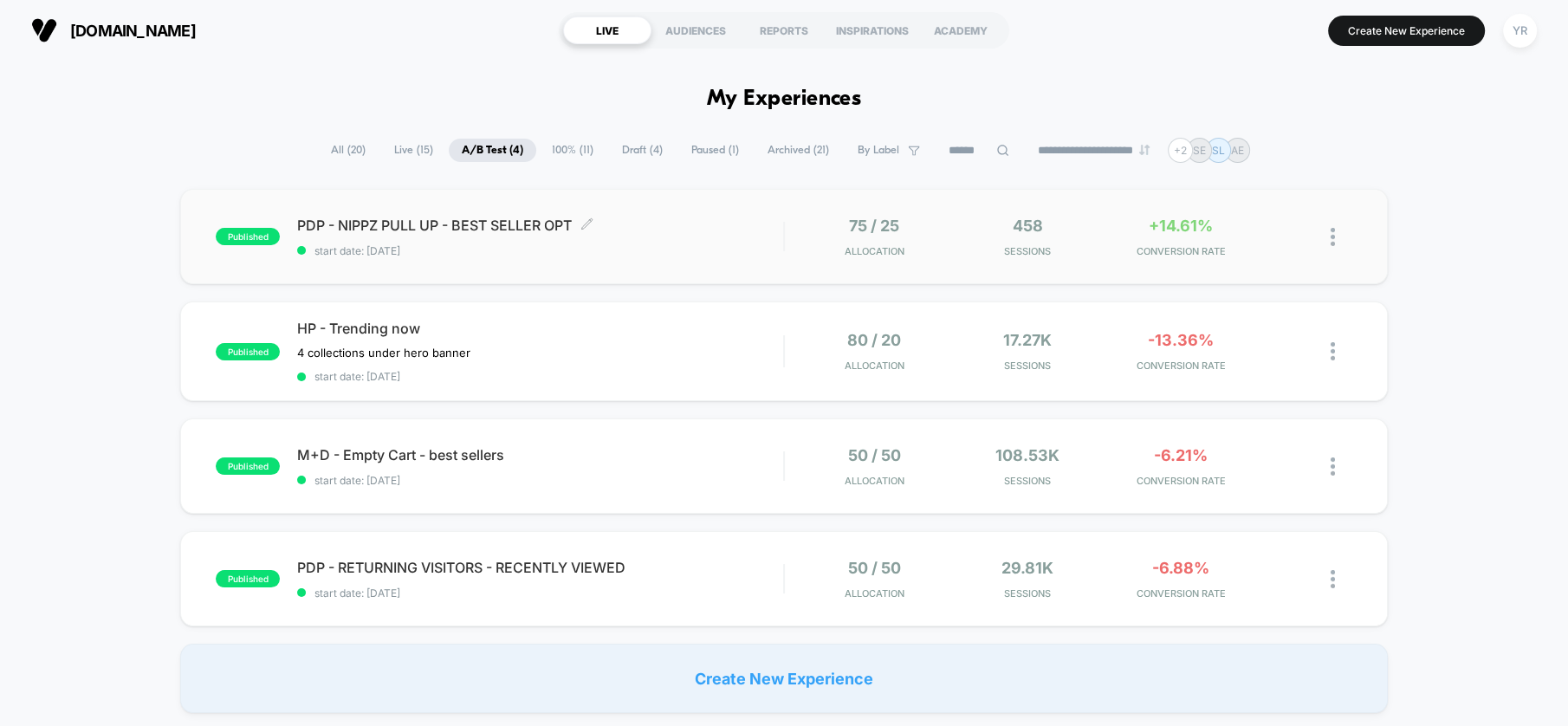
click at [689, 231] on span "PDP - NIPPZ PULL UP - BEST SELLER OPT Click to edit experience details" at bounding box center [540, 226] width 487 height 18
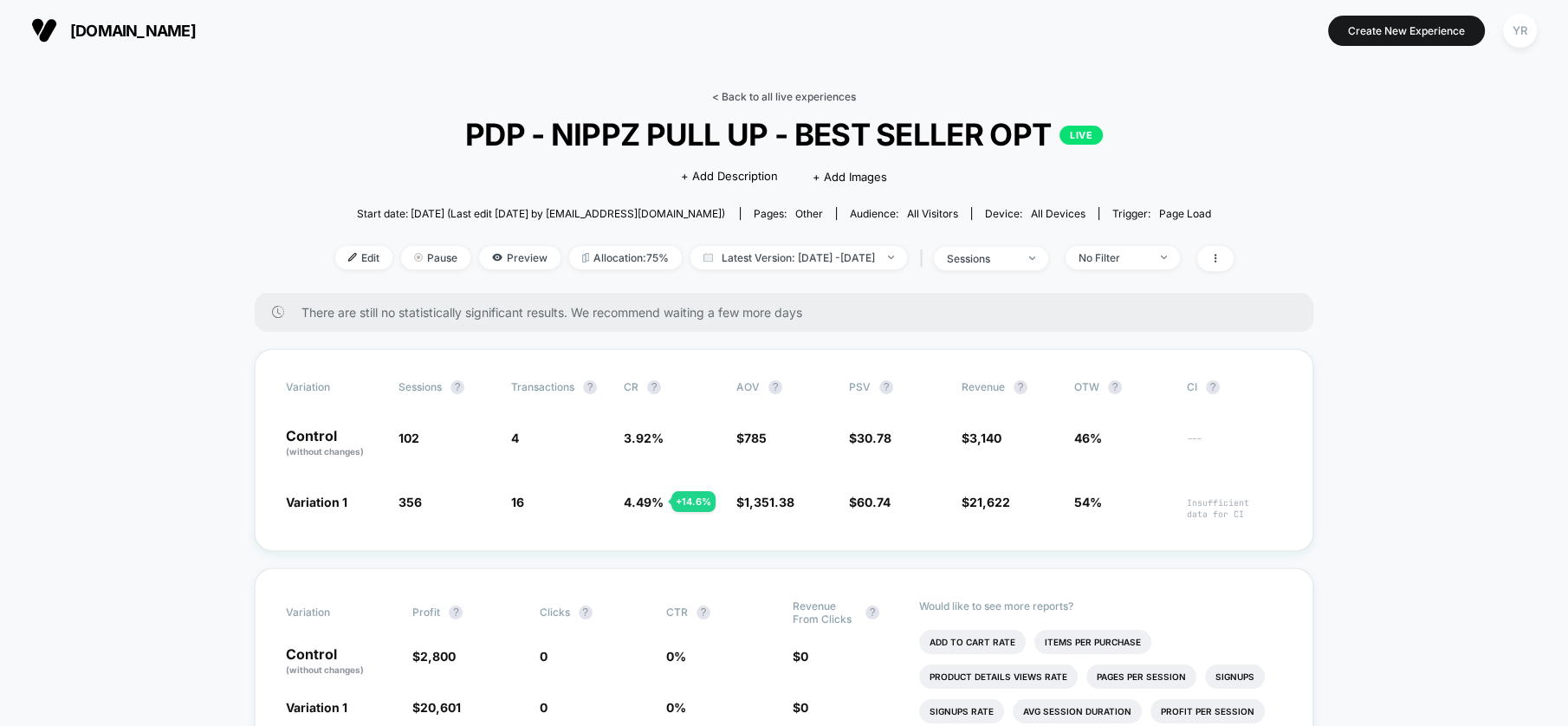
click at [782, 90] on link "< Back to all live experiences" at bounding box center [784, 96] width 144 height 13
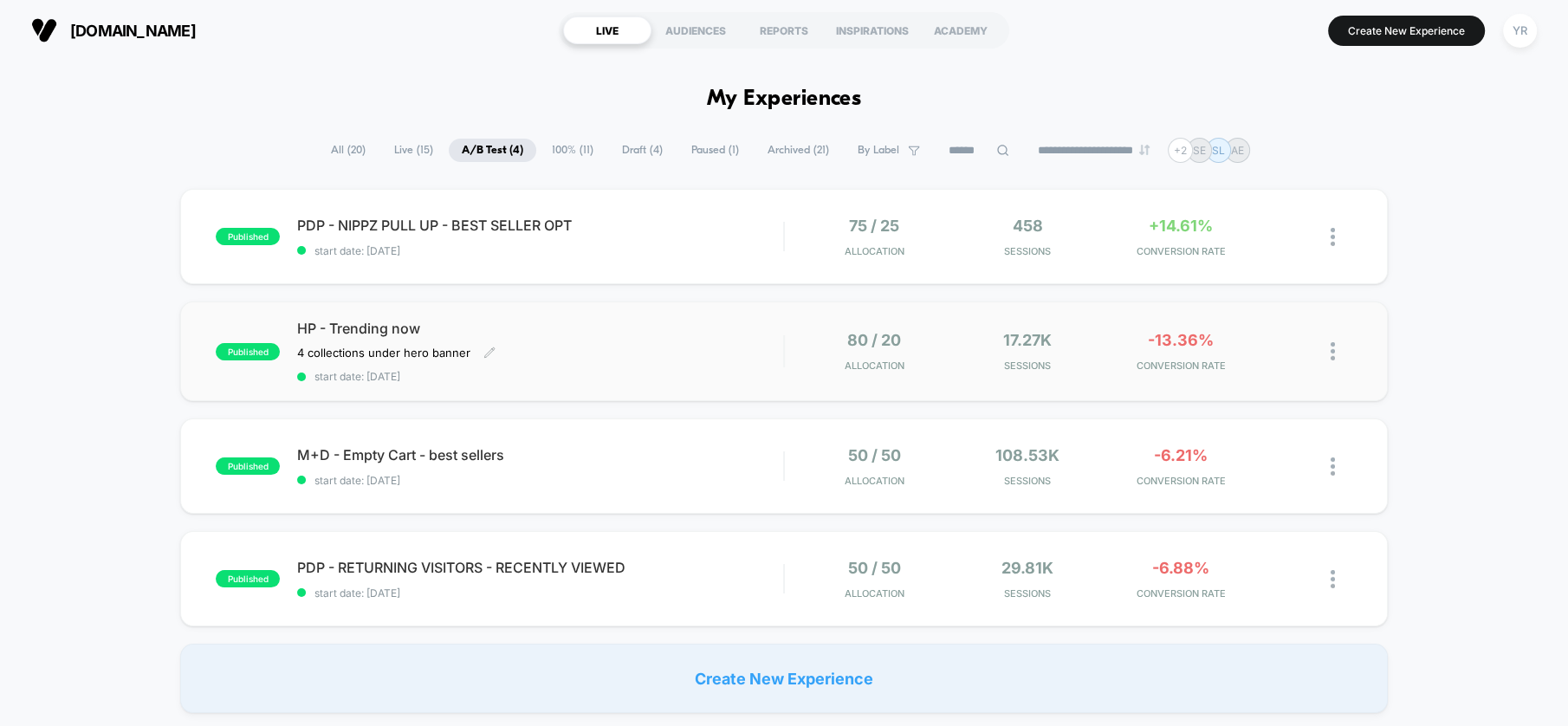
click at [617, 338] on div "HP - Trending now 4 collections under hero banner Click to edit experience deta…" at bounding box center [540, 351] width 487 height 64
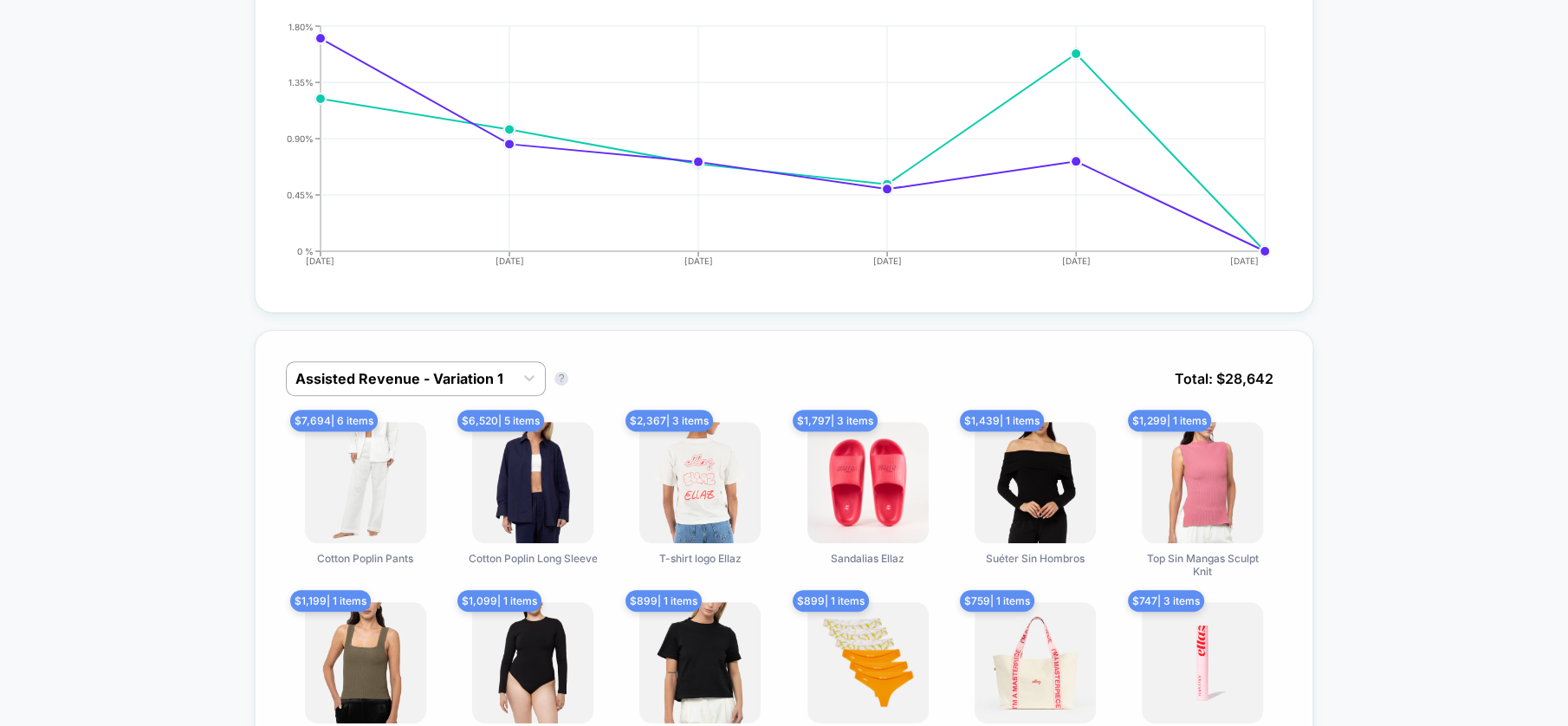
scroll to position [867, 0]
click at [402, 370] on div at bounding box center [400, 377] width 210 height 21
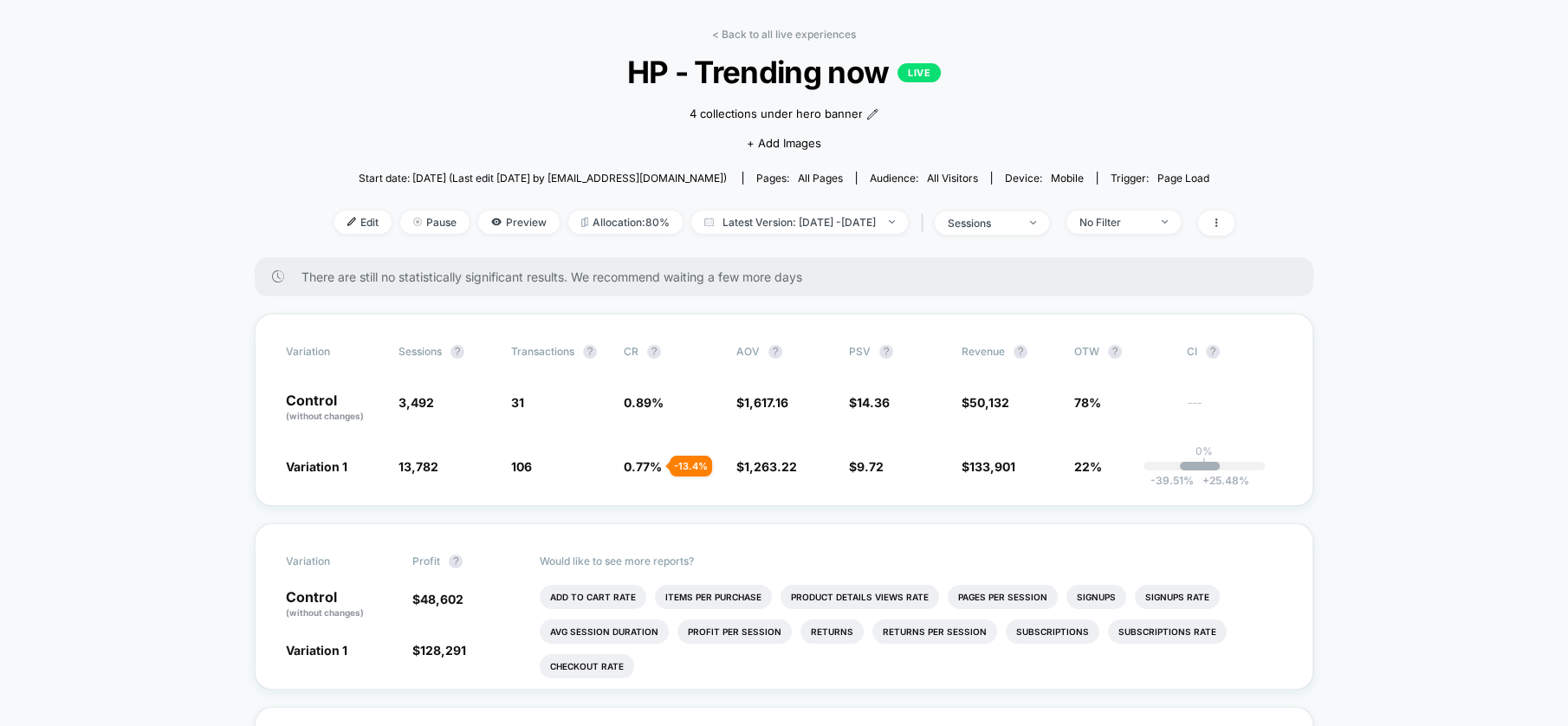
scroll to position [0, 0]
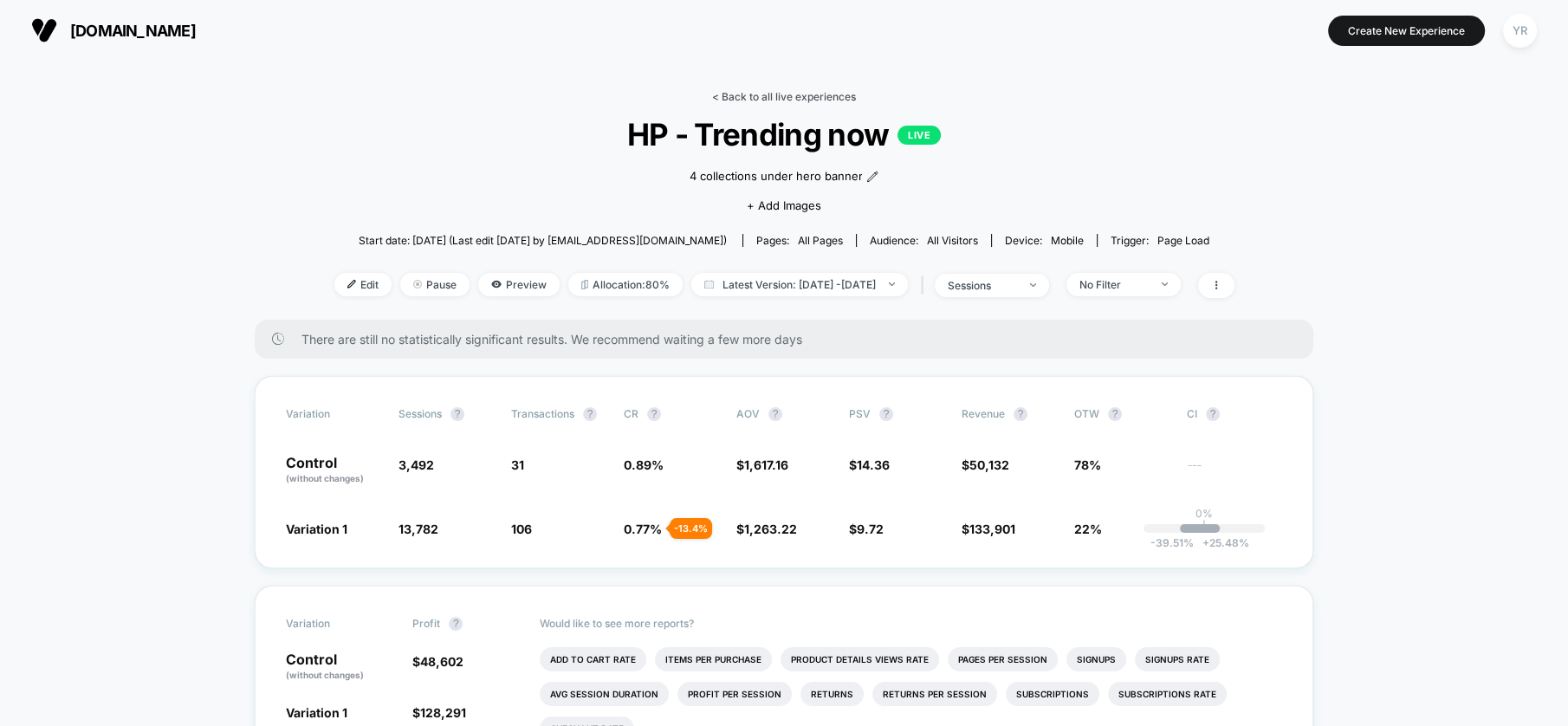
click at [754, 98] on link "< Back to all live experiences" at bounding box center [784, 96] width 144 height 13
